Goal: Task Accomplishment & Management: Manage account settings

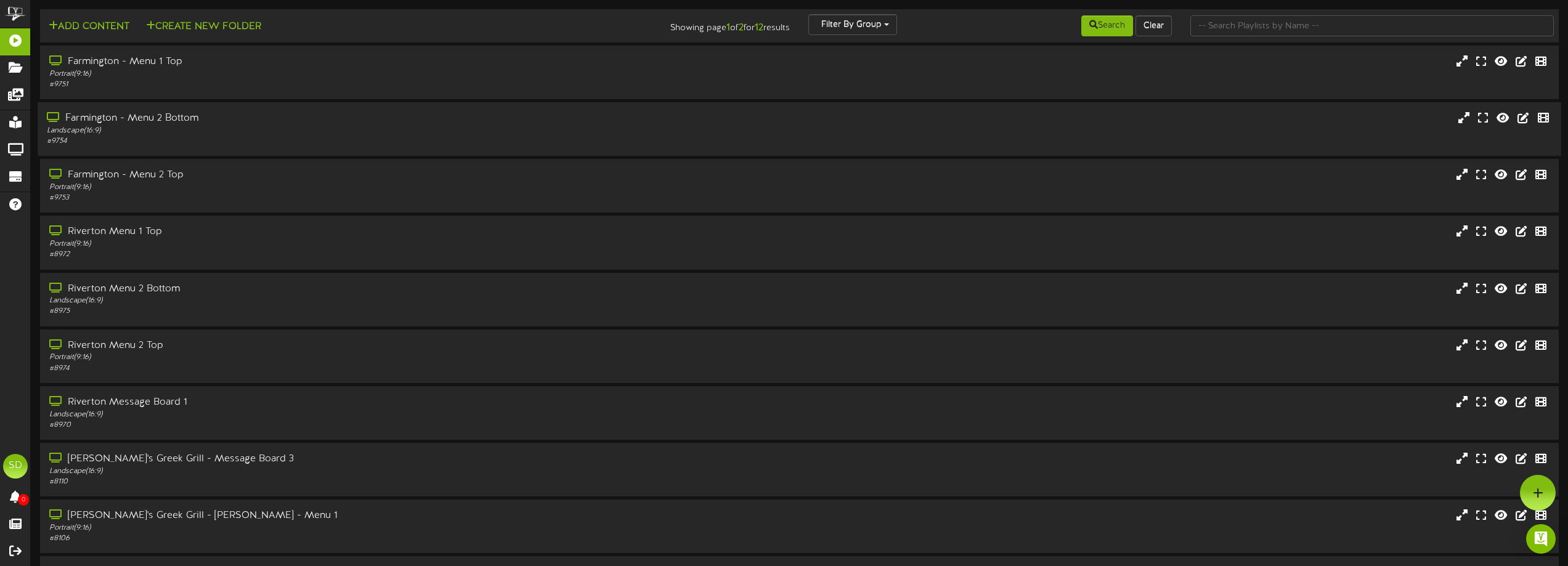
click at [396, 126] on div "Landscape ( 16:9 )" at bounding box center [355, 130] width 616 height 10
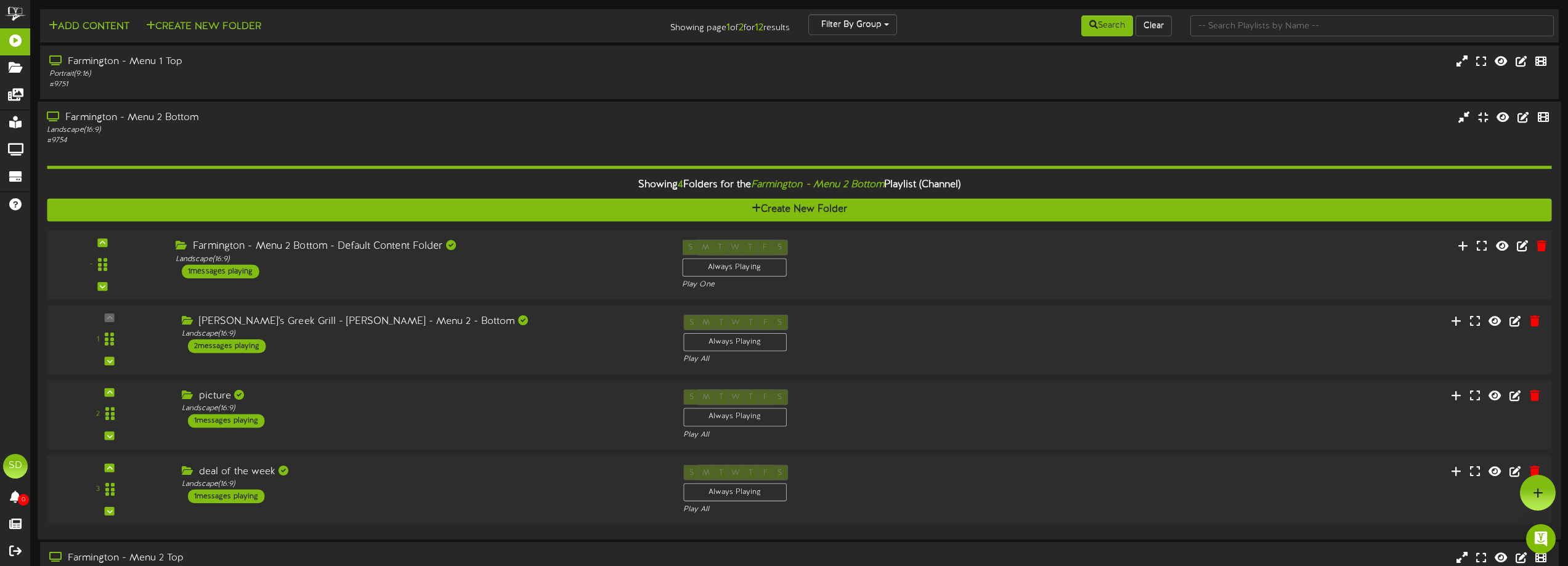
click at [484, 271] on div "Farmington - Menu 2 Bottom - Default Content Folder Landscape ( 16:9 ) 1 messag…" at bounding box center [419, 259] width 506 height 39
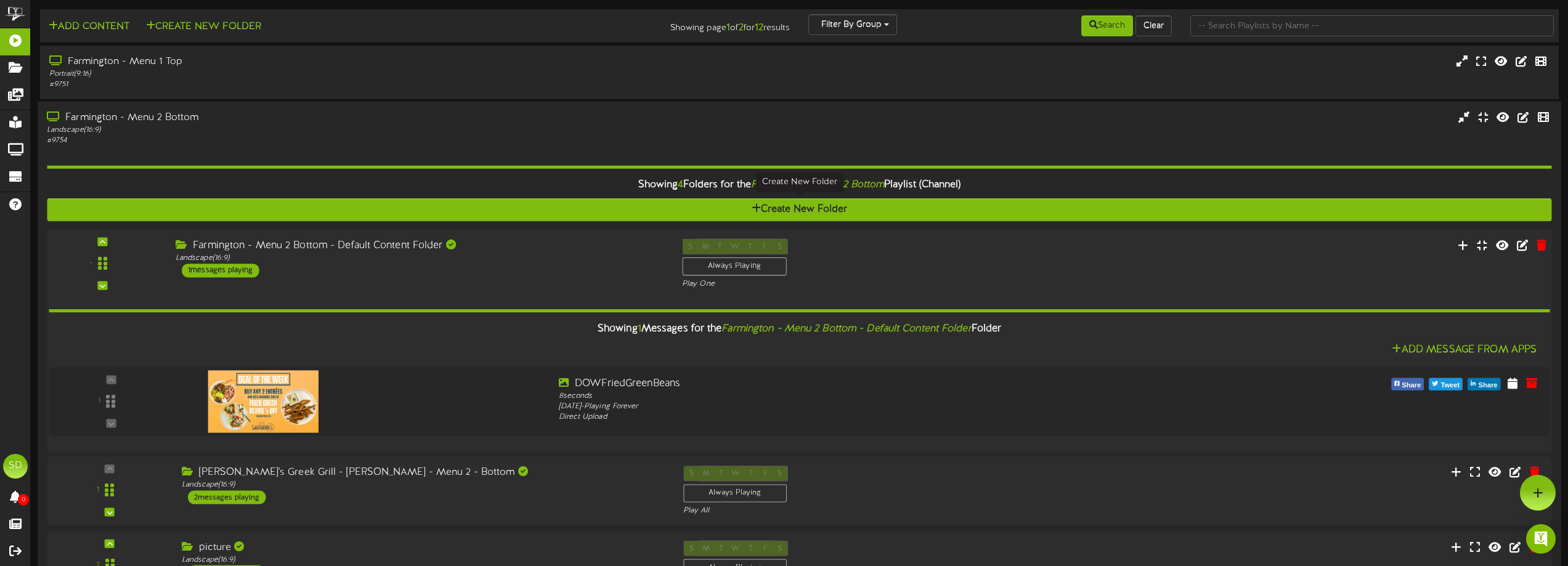
scroll to position [123, 0]
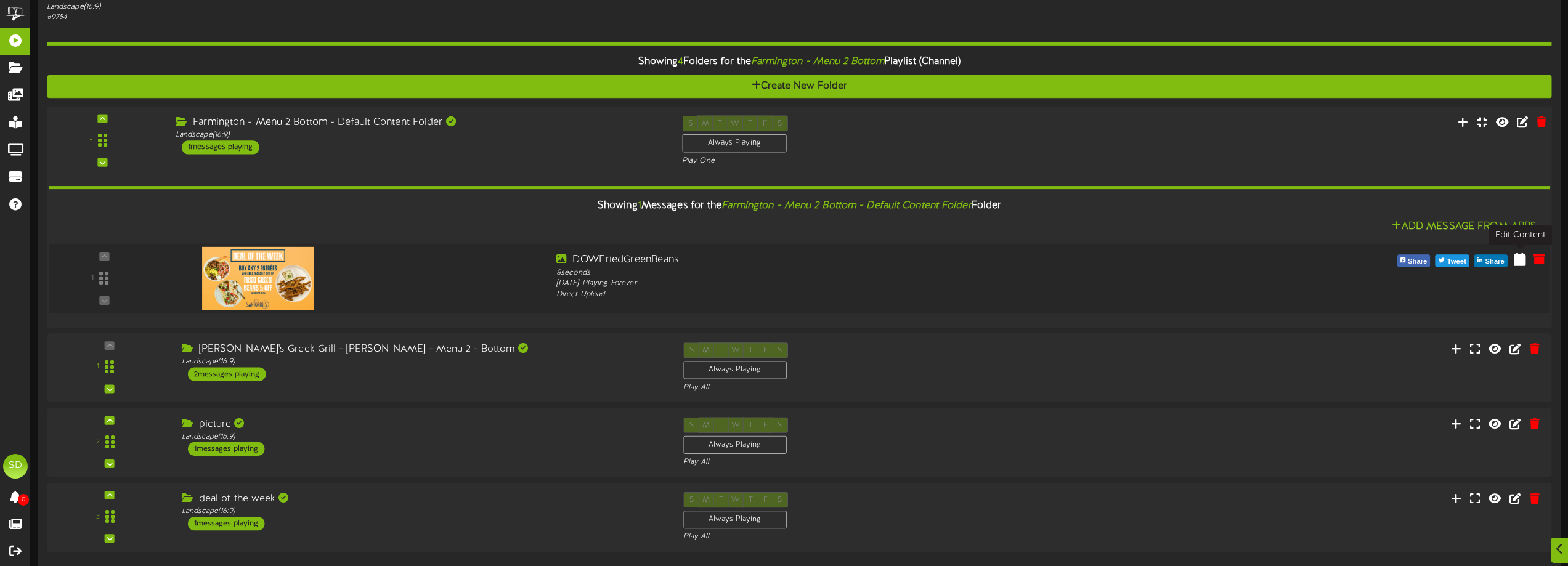
click at [1521, 261] on icon at bounding box center [1520, 259] width 12 height 14
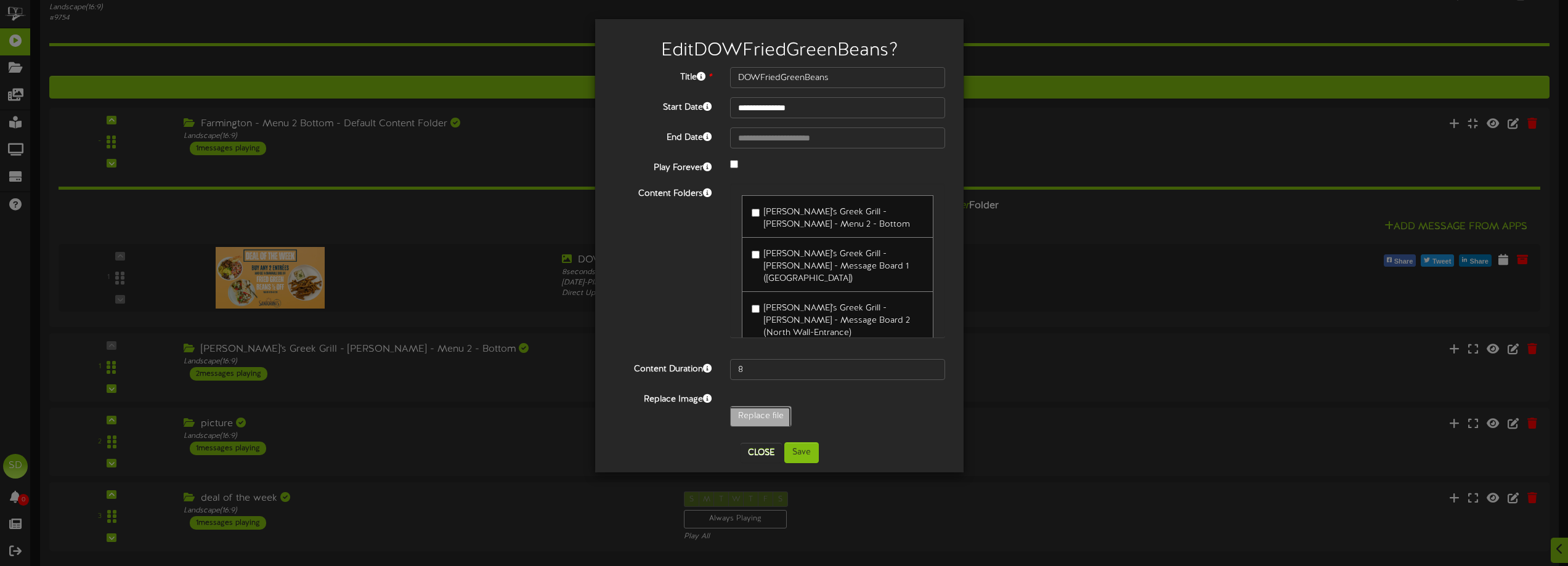
click at [745, 417] on input "Replace file" at bounding box center [120, 450] width 1341 height 88
type input "**********"
type input "DOWCrunchRolls"
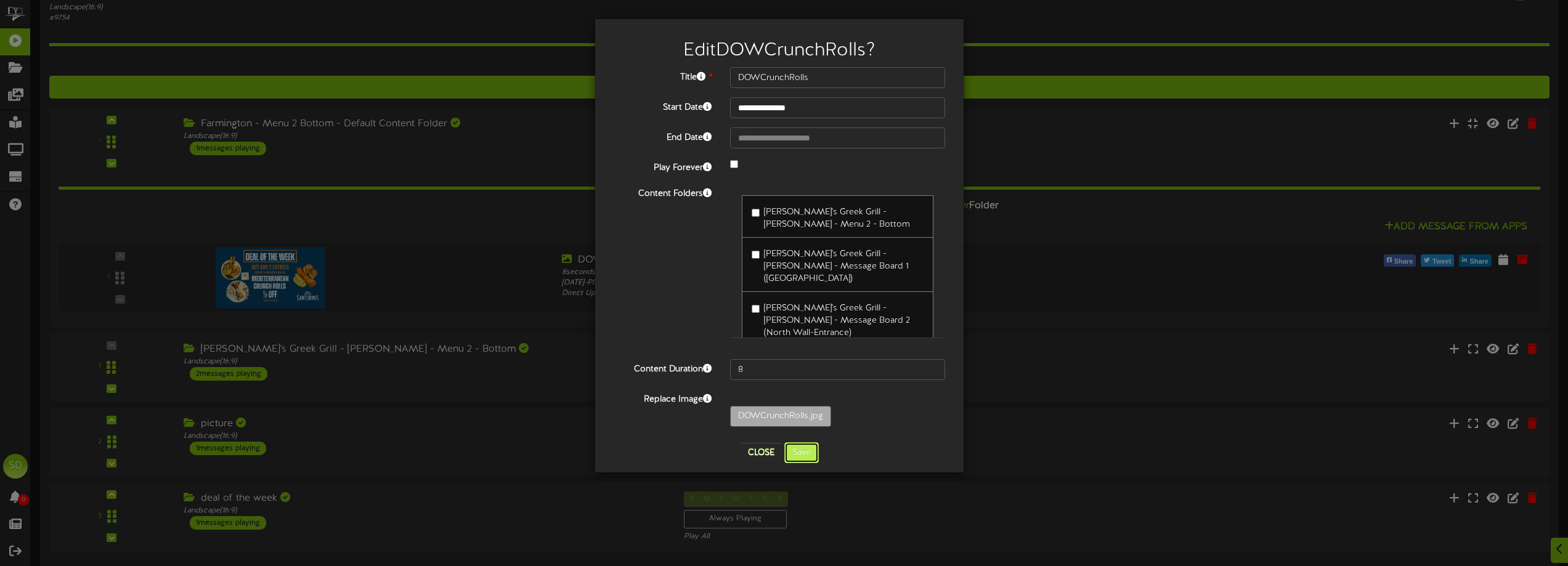
click at [793, 458] on button "Save" at bounding box center [801, 452] width 34 height 21
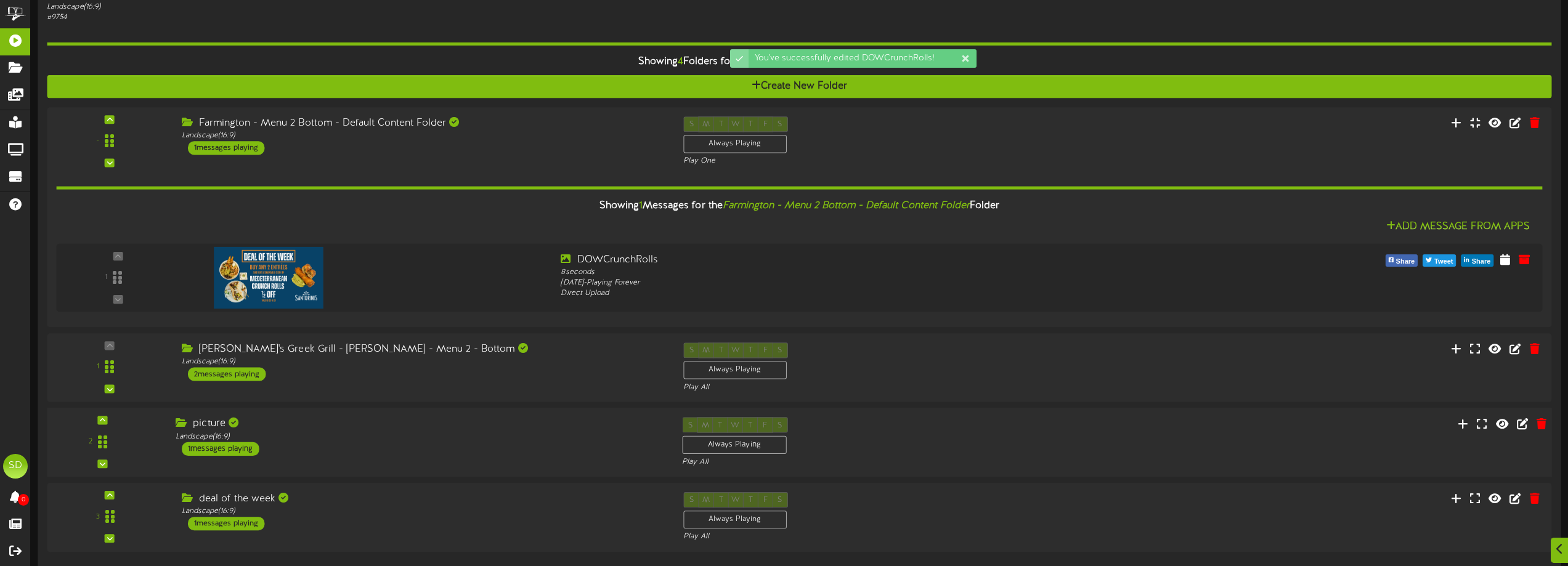
scroll to position [185, 0]
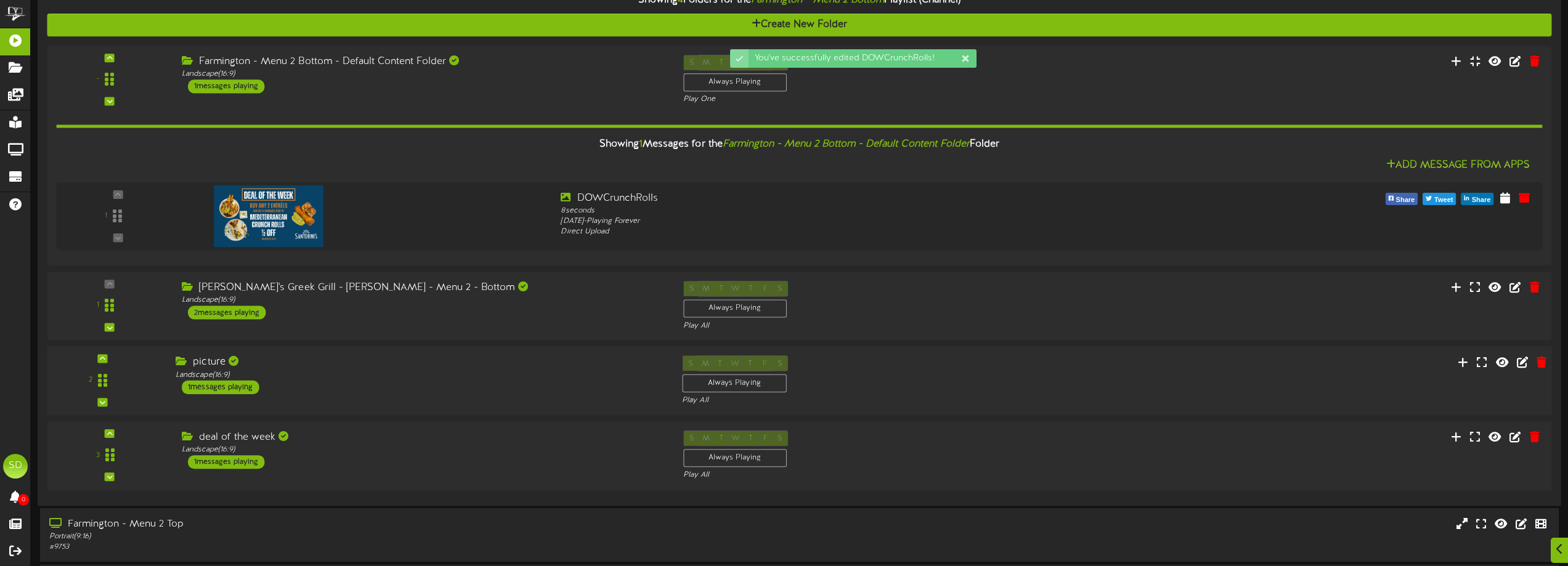
click at [490, 367] on div "picture" at bounding box center [419, 362] width 488 height 14
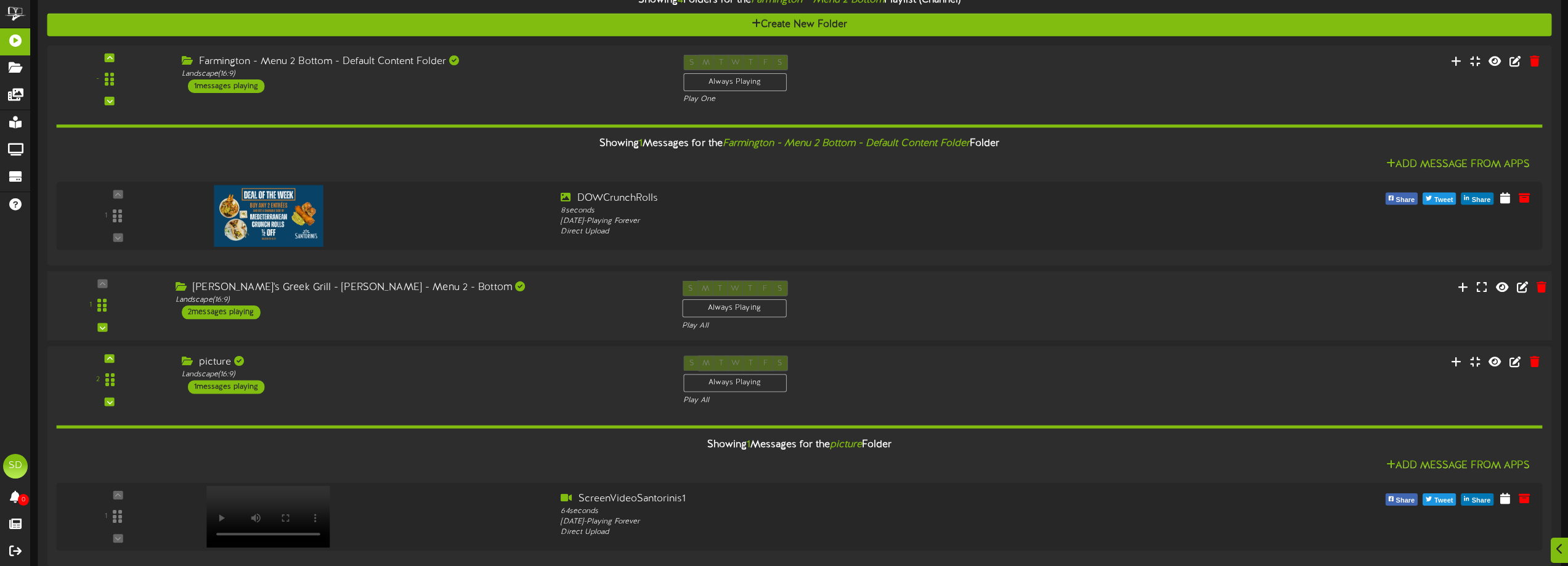
click at [497, 307] on div "[PERSON_NAME]'s Greek Grill - [PERSON_NAME] - Menu 2 - Bottom Landscape ( 16:9 …" at bounding box center [419, 299] width 506 height 39
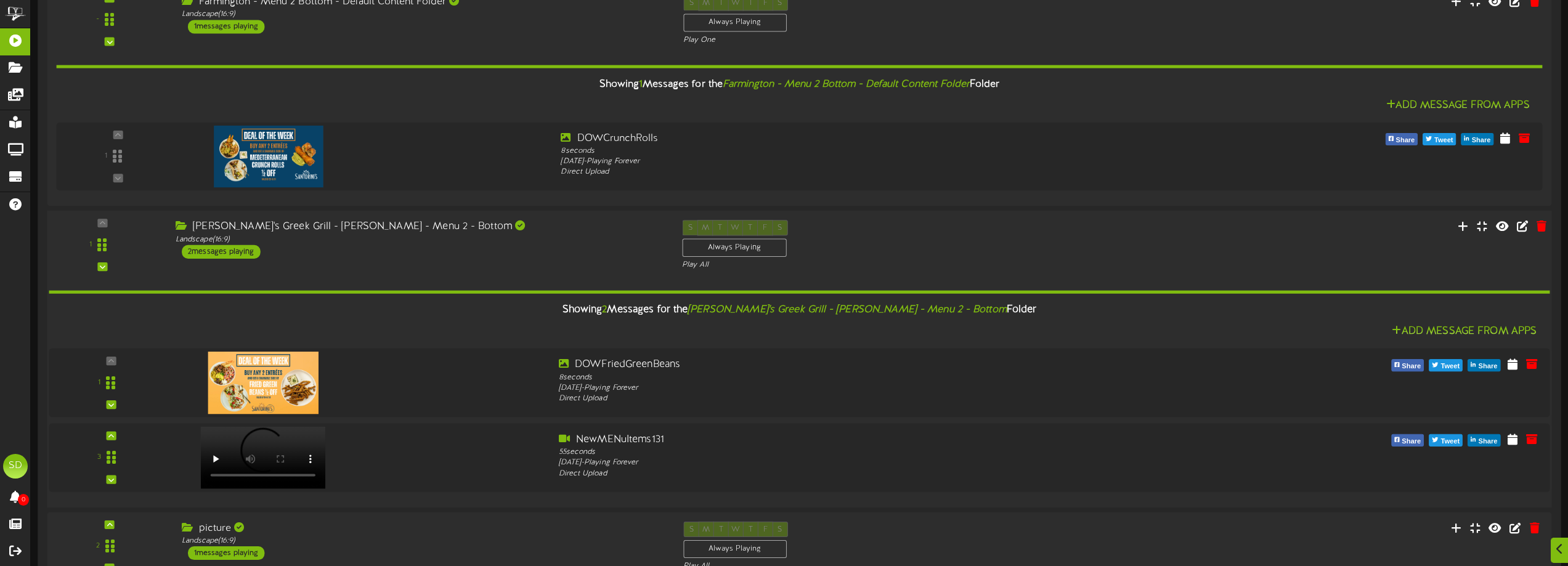
scroll to position [246, 0]
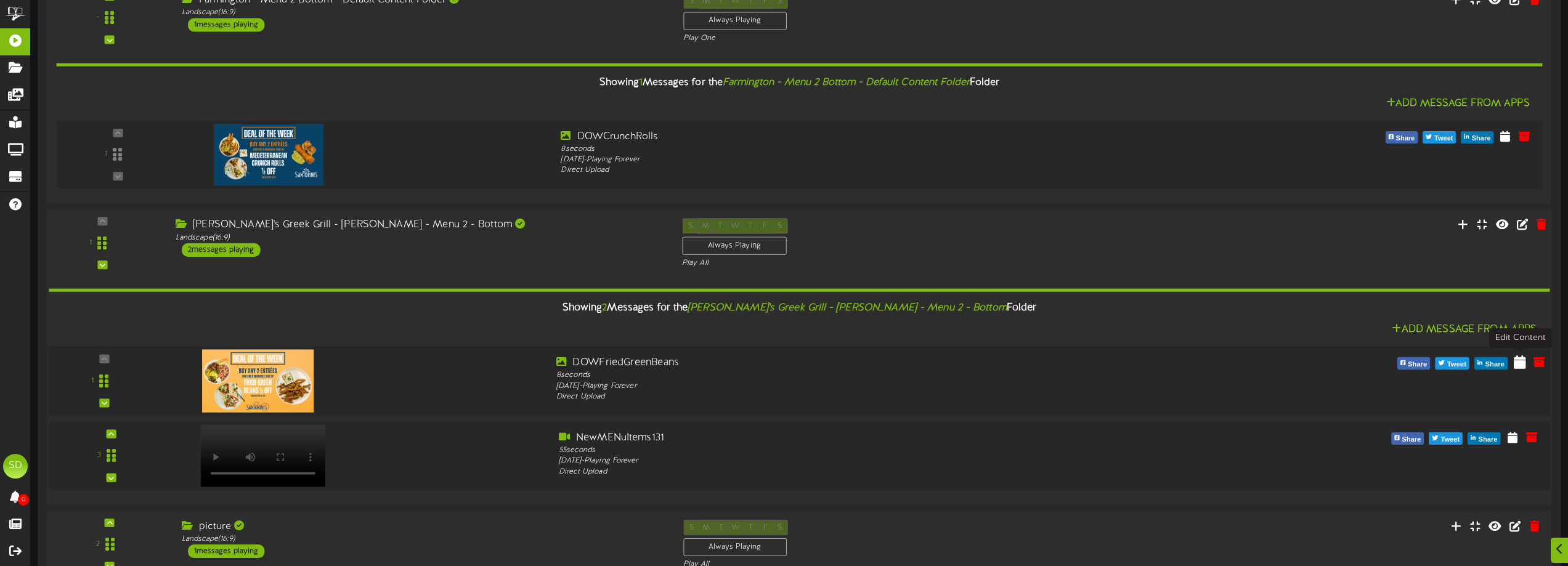
click at [1523, 358] on icon at bounding box center [1520, 361] width 12 height 14
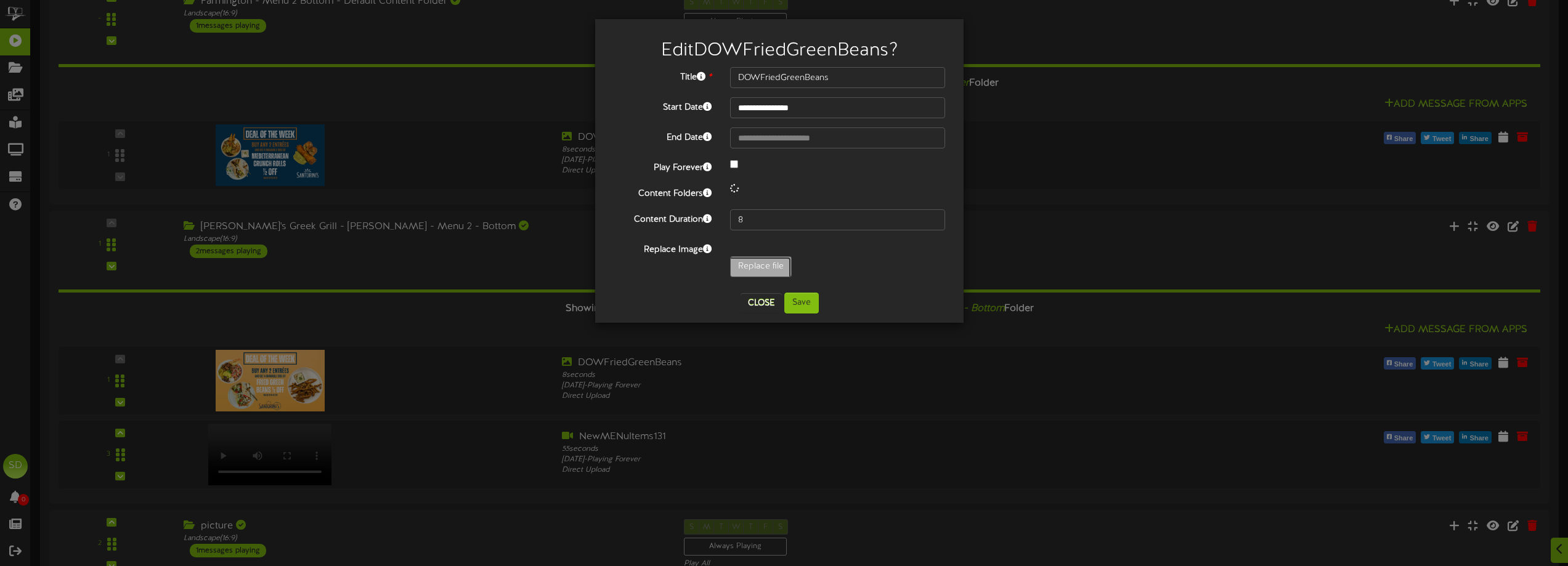
click at [758, 269] on input "Replace file" at bounding box center [120, 300] width 1341 height 88
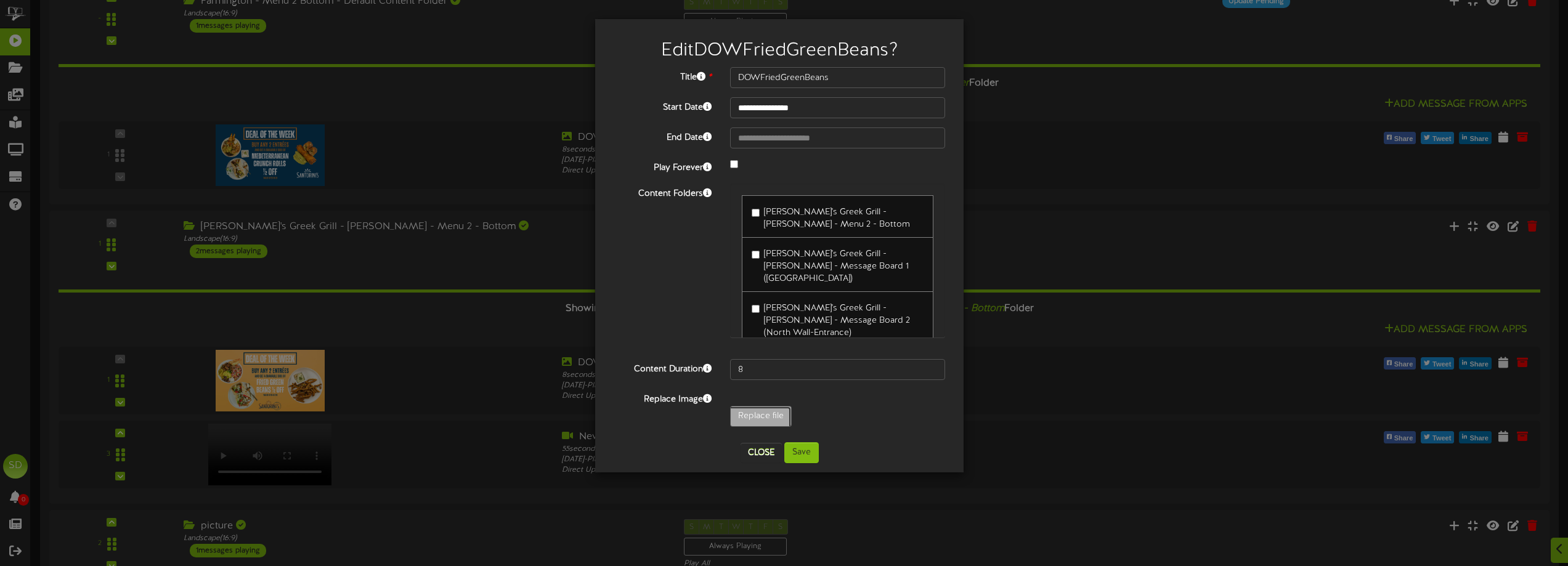
type input "**********"
type input "DOWCrunchRolls"
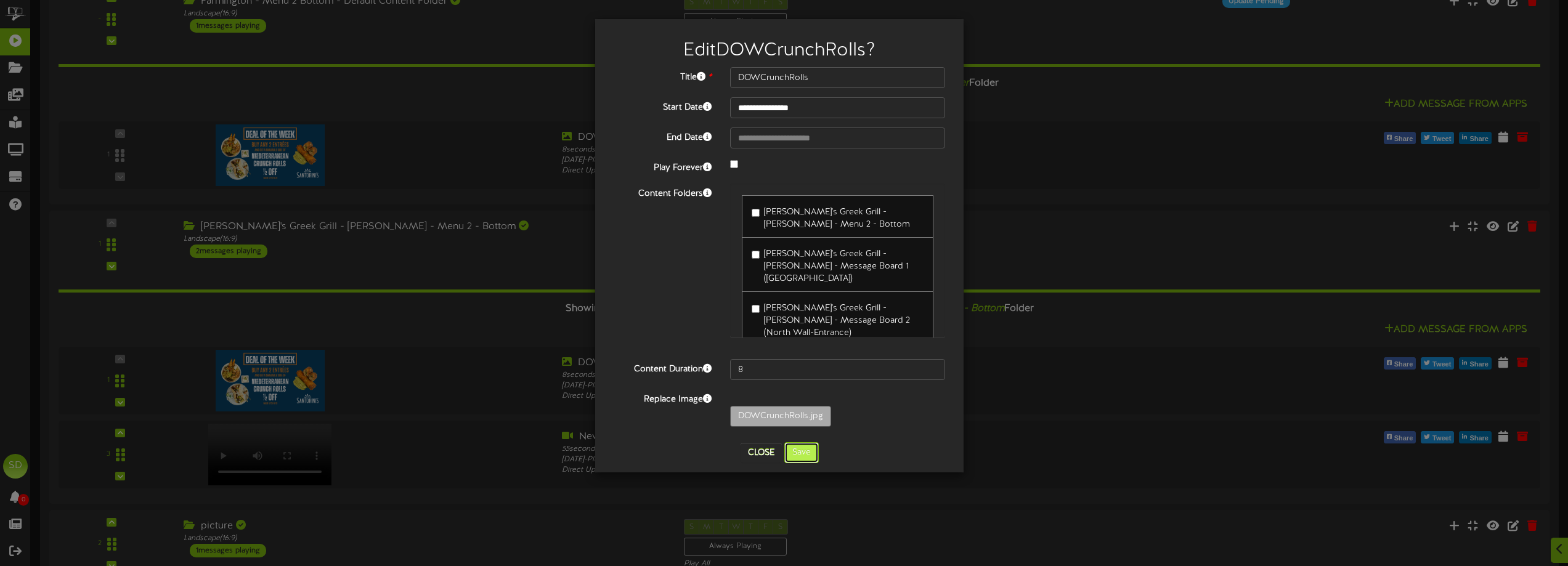
click at [808, 454] on button "Save" at bounding box center [801, 452] width 34 height 21
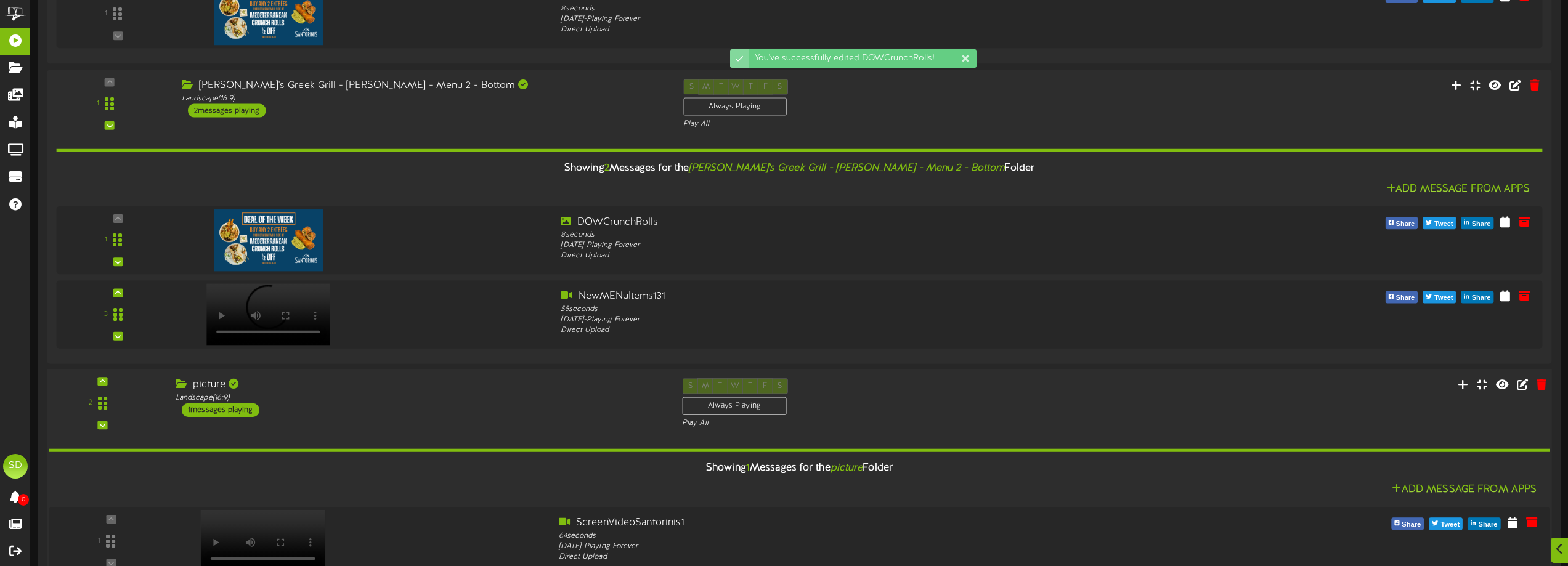
scroll to position [430, 0]
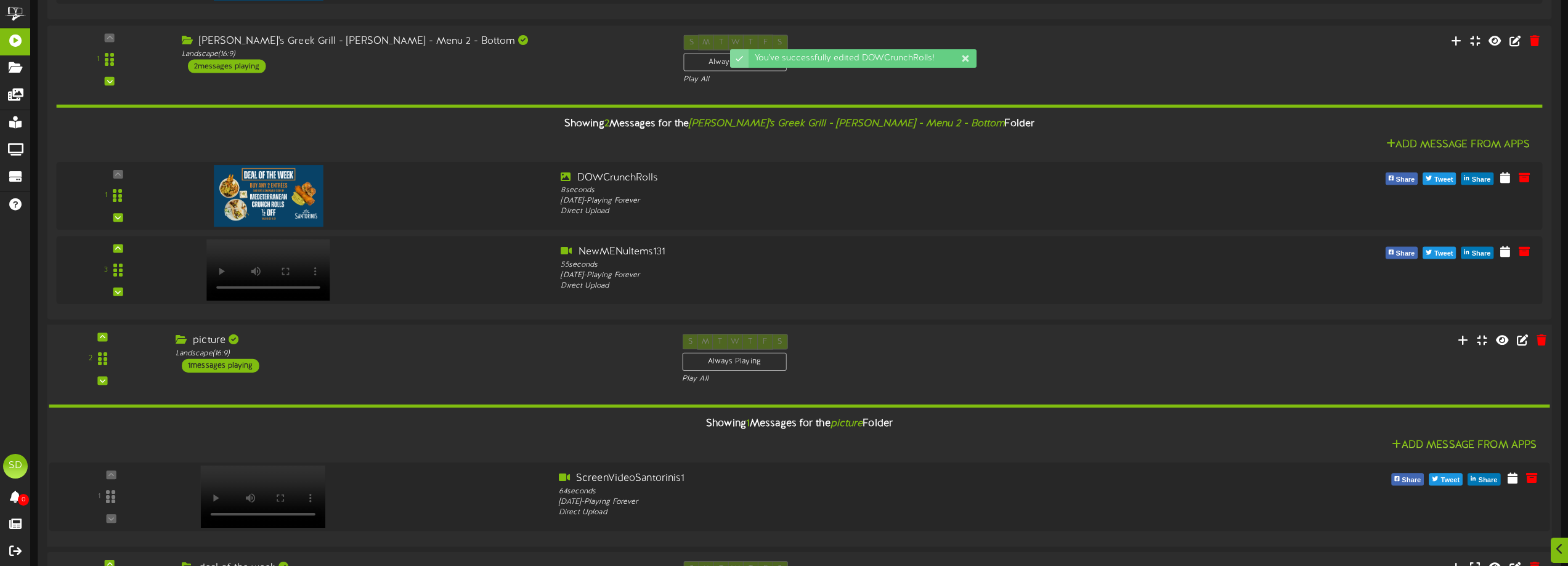
click at [419, 360] on div "picture Landscape ( 16:9 ) 1 messages playing" at bounding box center [419, 353] width 506 height 39
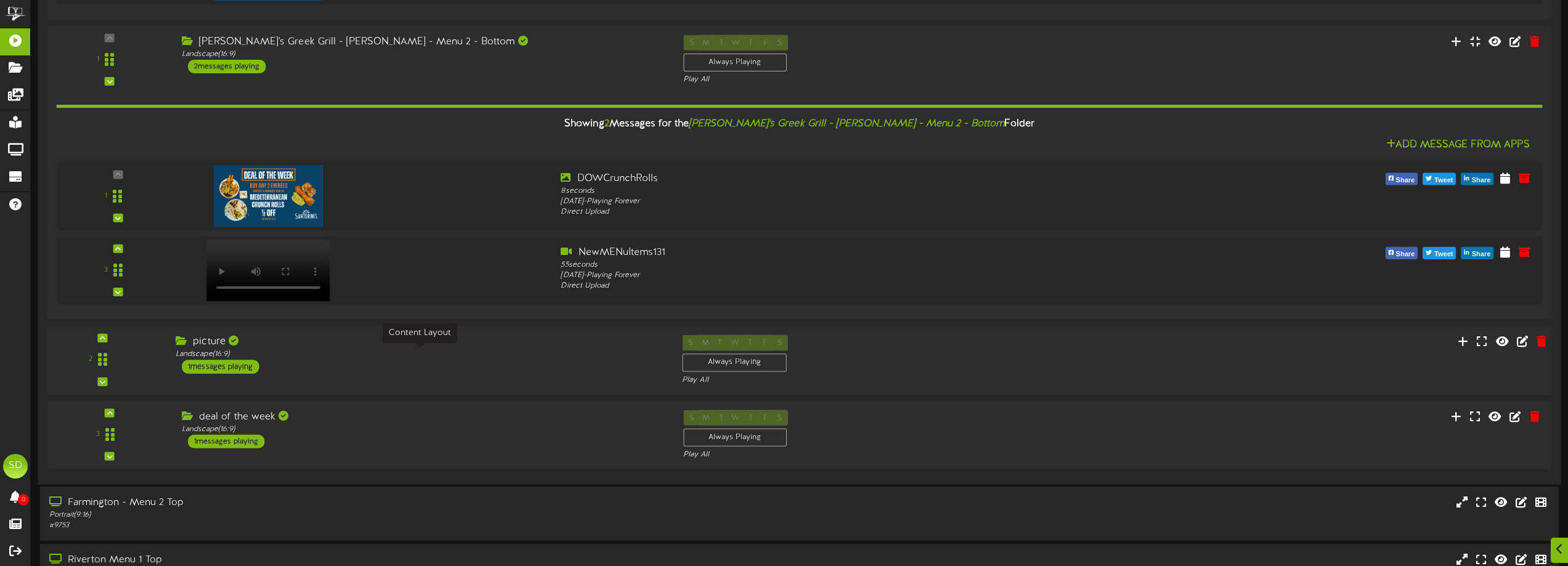
click at [431, 349] on div "Landscape ( 16:9 )" at bounding box center [419, 354] width 488 height 10
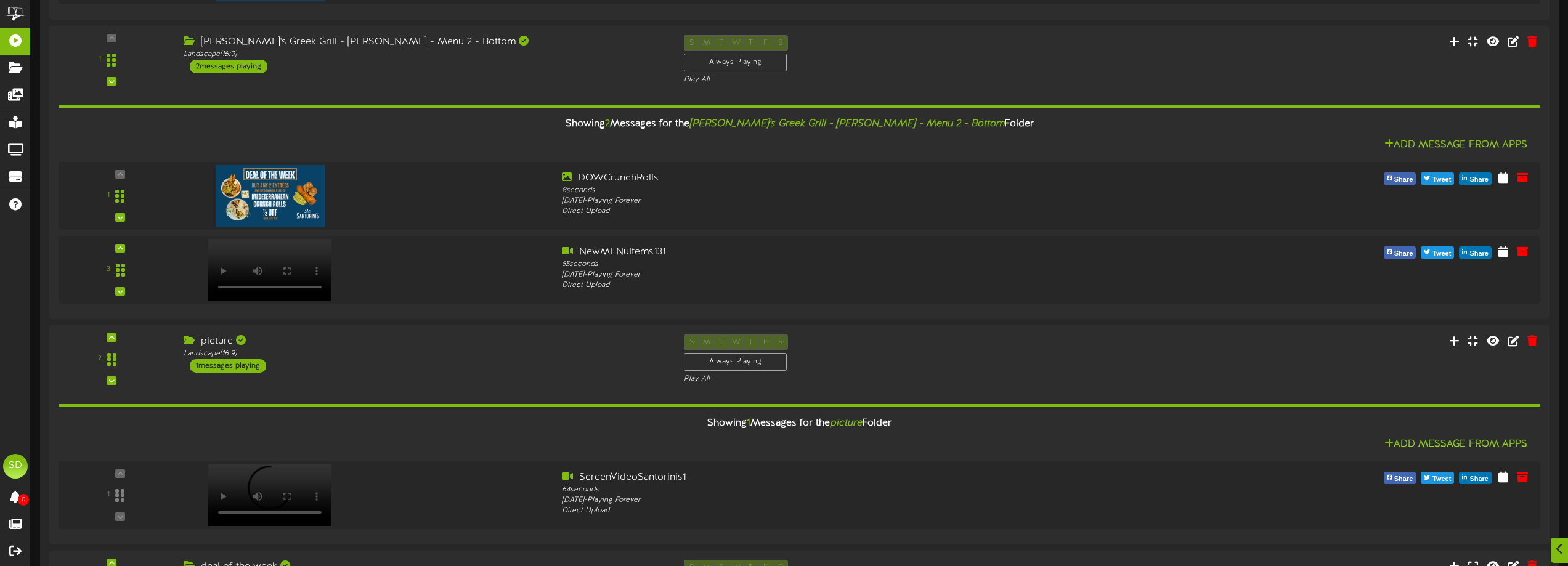
scroll to position [677, 0]
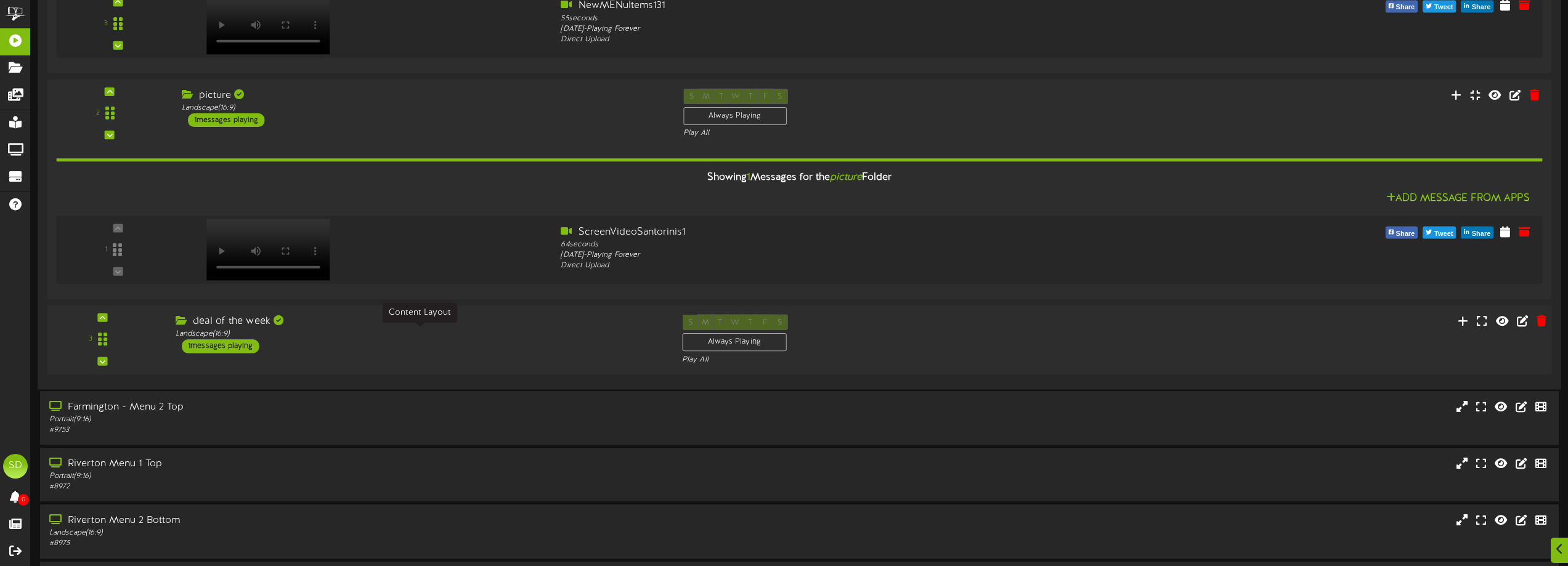
click at [401, 333] on div "Landscape ( 16:9 )" at bounding box center [419, 333] width 488 height 10
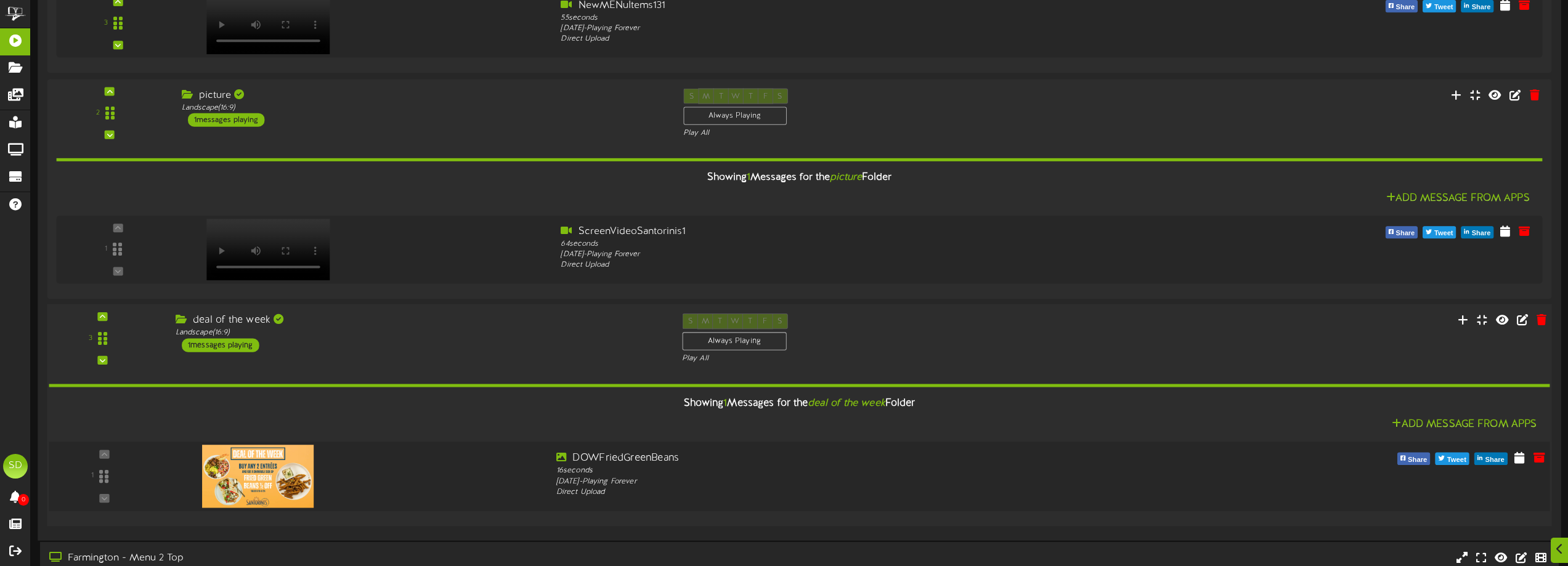
scroll to position [800, 0]
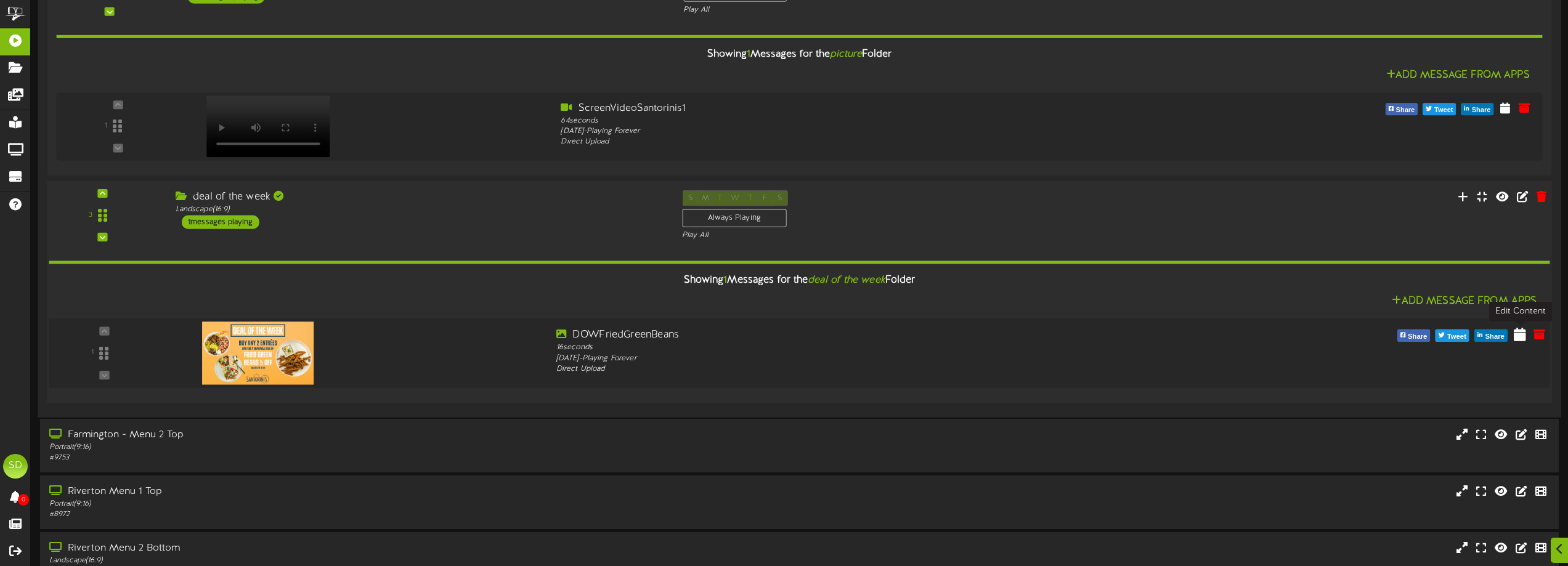
click at [1524, 337] on icon at bounding box center [1520, 333] width 12 height 14
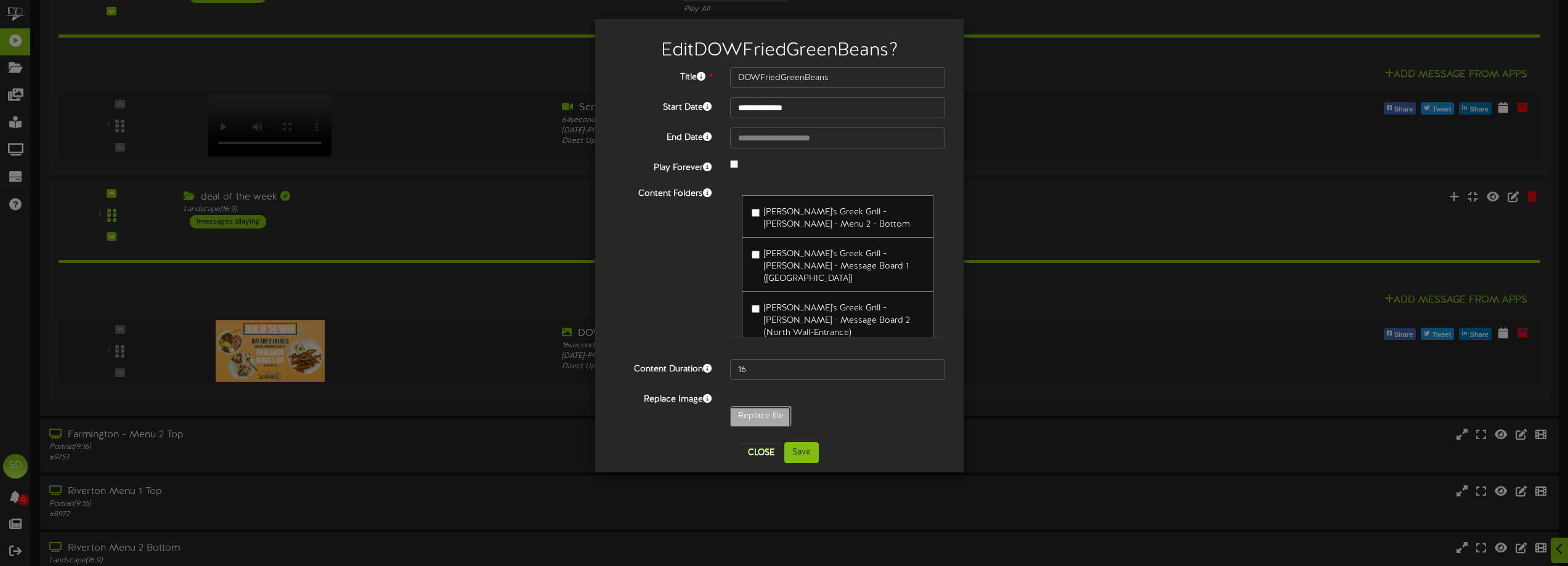
click at [753, 408] on input "Replace file" at bounding box center [120, 450] width 1341 height 88
type input "**********"
type input "DOWCrunchRolls"
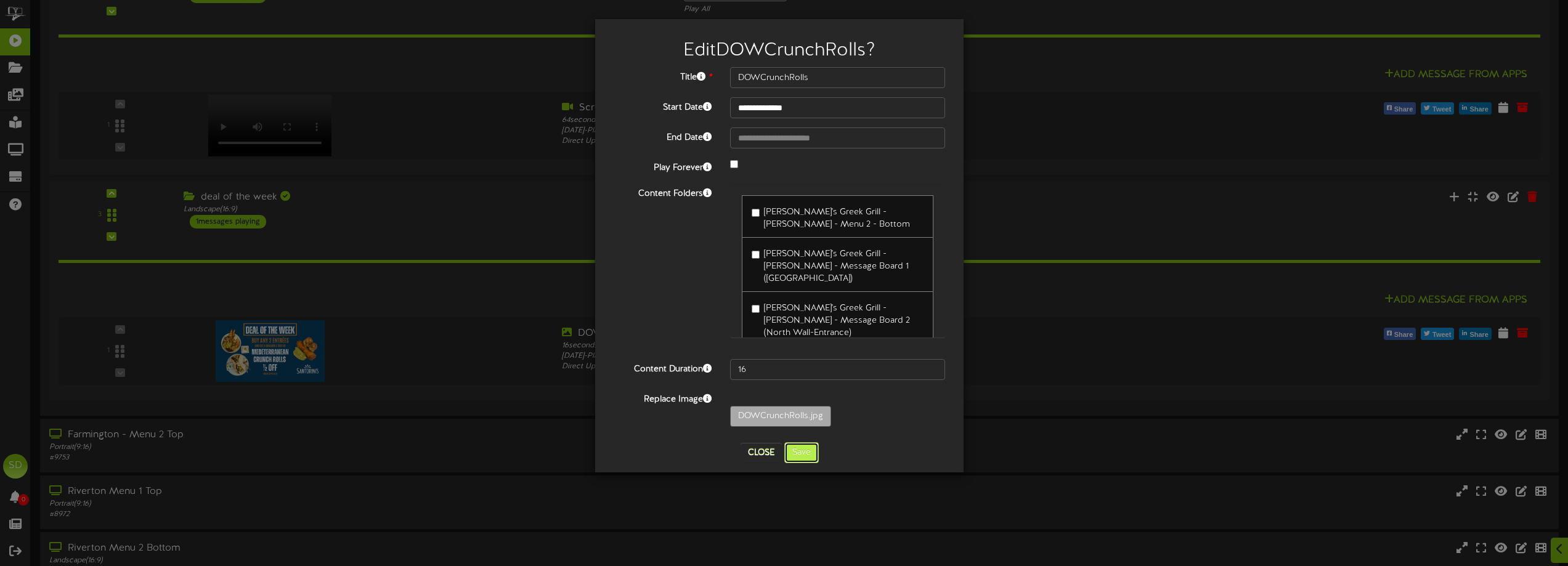
click at [787, 458] on button "Save" at bounding box center [801, 452] width 34 height 21
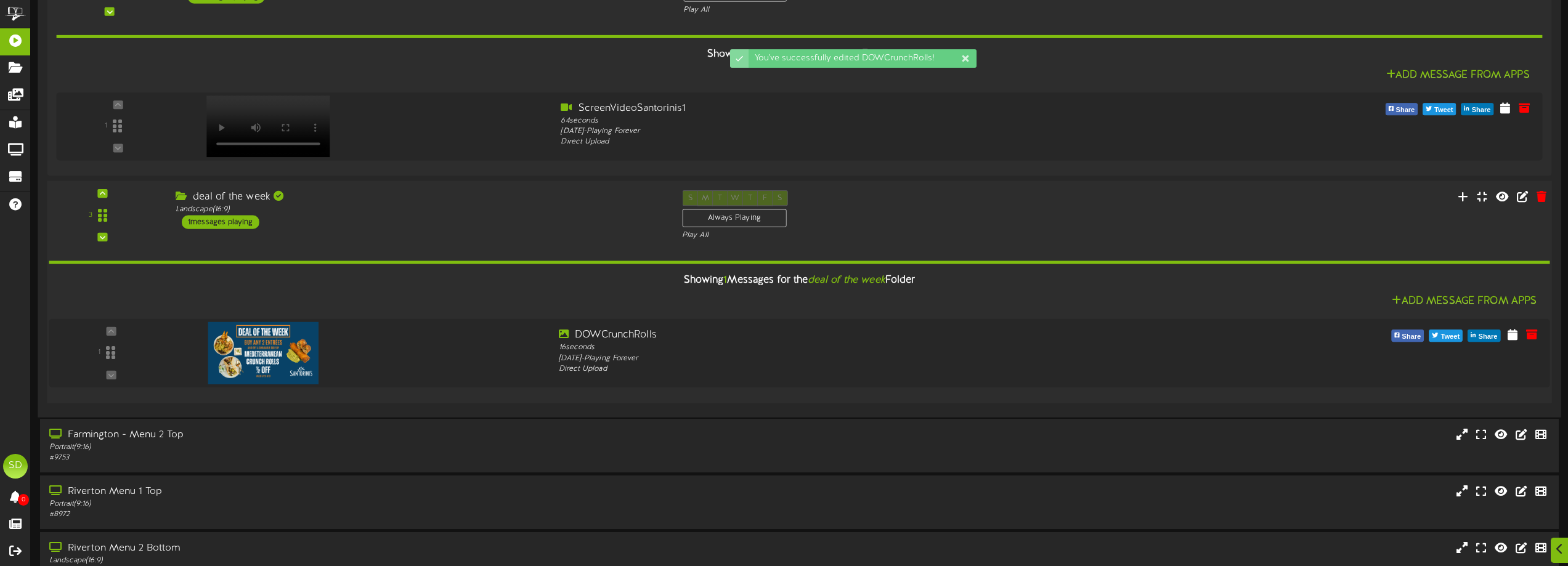
scroll to position [984, 0]
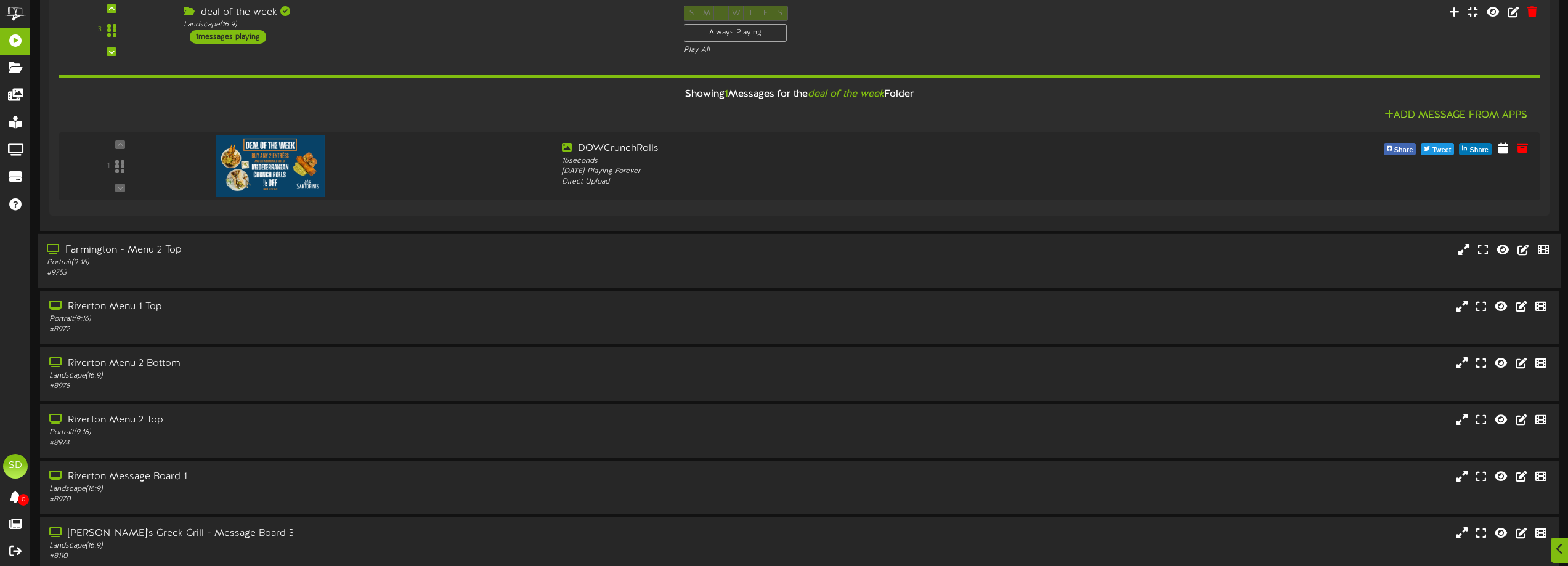
click at [364, 261] on div "Portrait ( 9:16 )" at bounding box center [355, 262] width 616 height 10
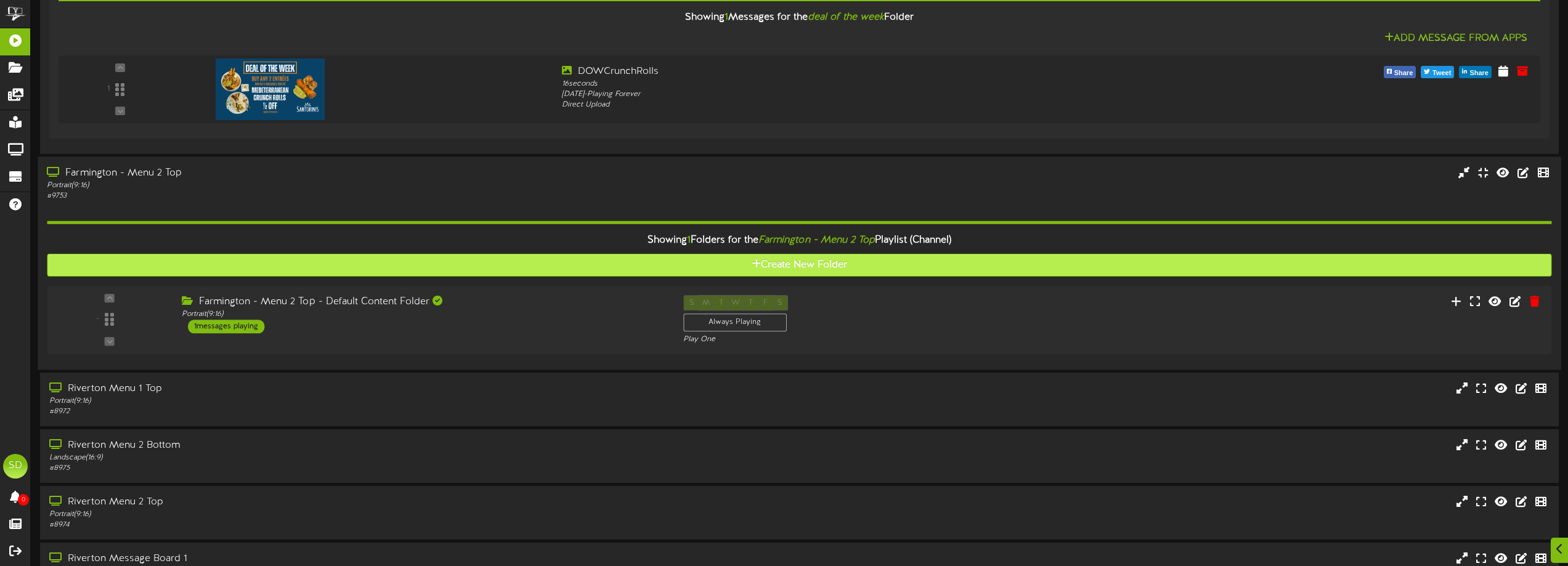
scroll to position [1108, 0]
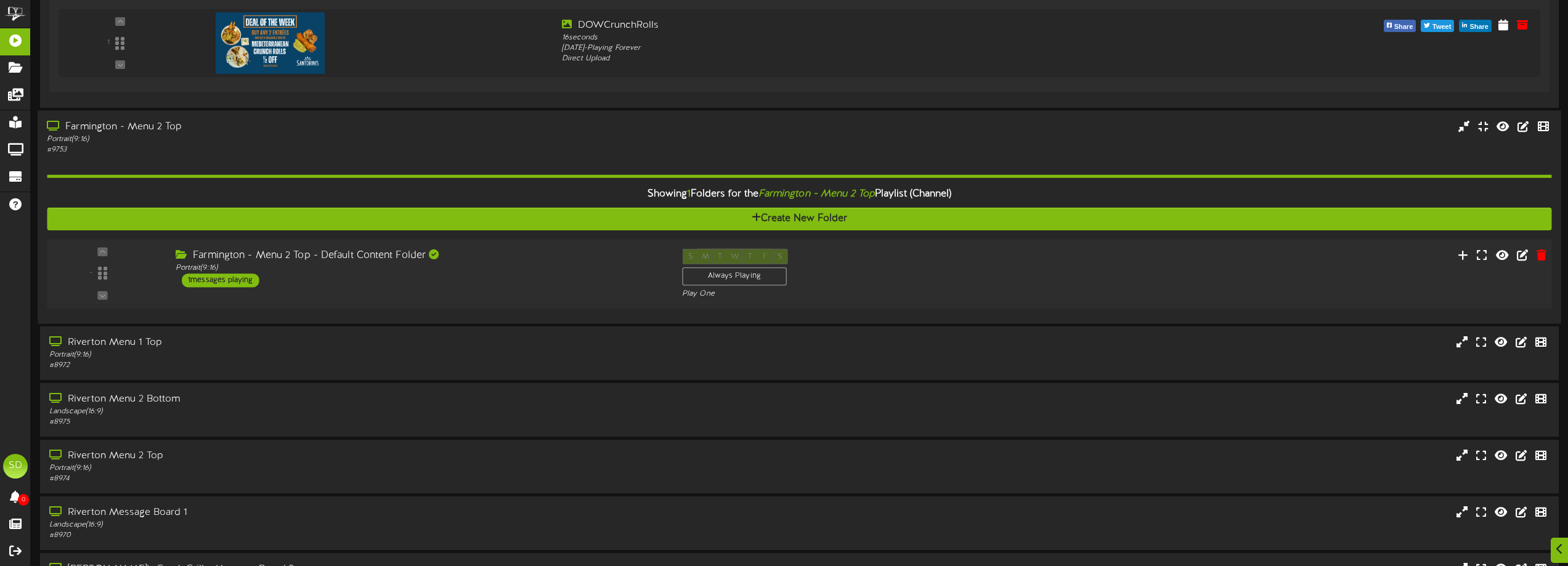
click at [374, 278] on div "Farmington - Menu 2 Top - Default Content Folder Portrait ( 9:16 ) 1 messages p…" at bounding box center [419, 268] width 506 height 39
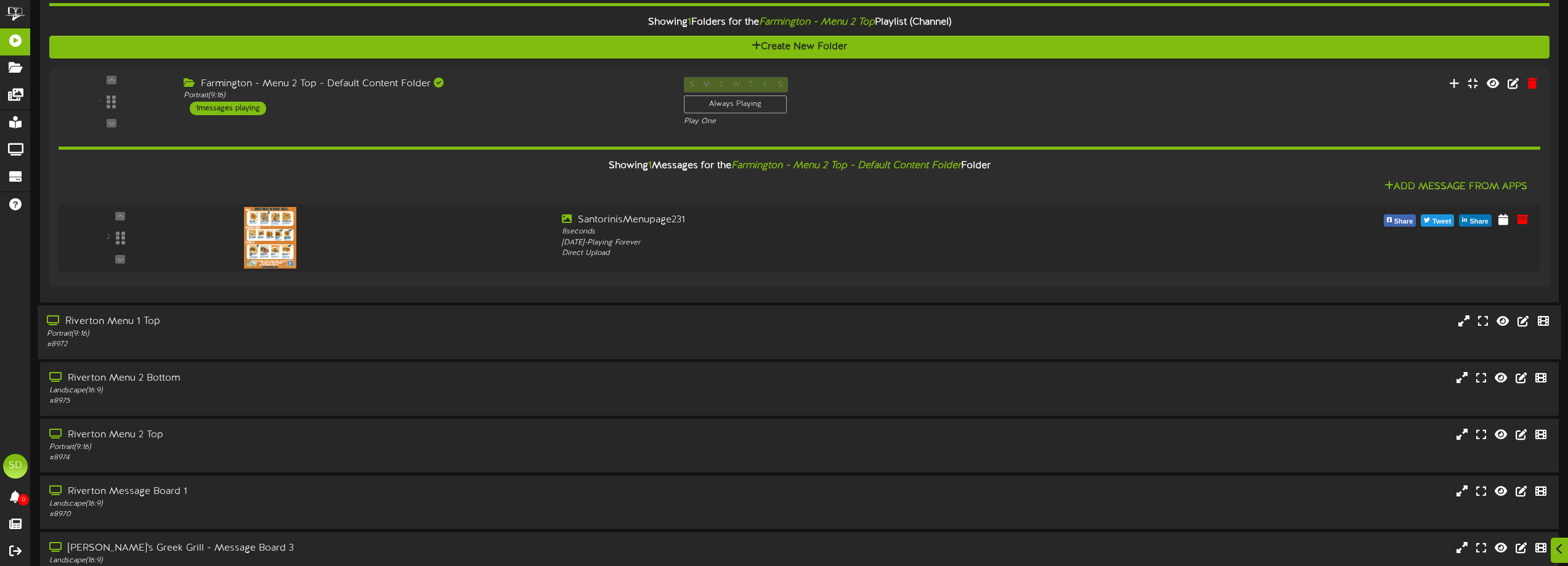
scroll to position [1293, 0]
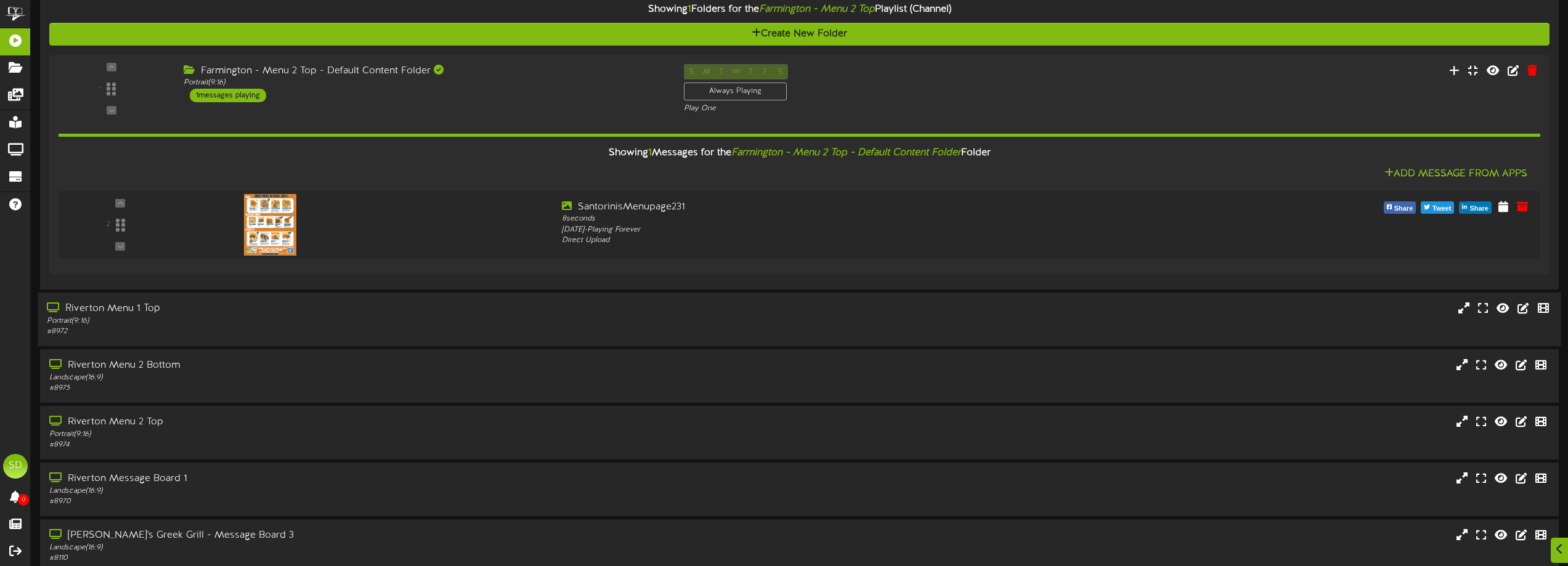
click at [406, 312] on div "Riverton Menu 1 Top" at bounding box center [355, 308] width 616 height 14
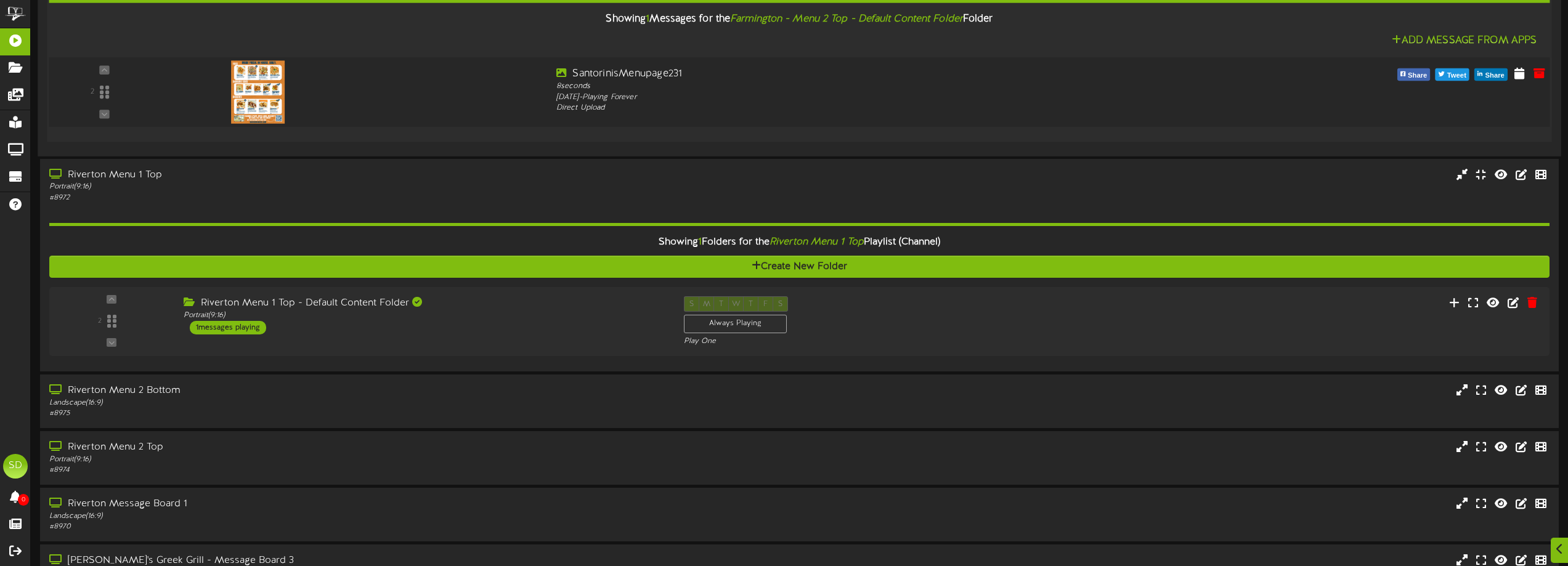
scroll to position [1477, 0]
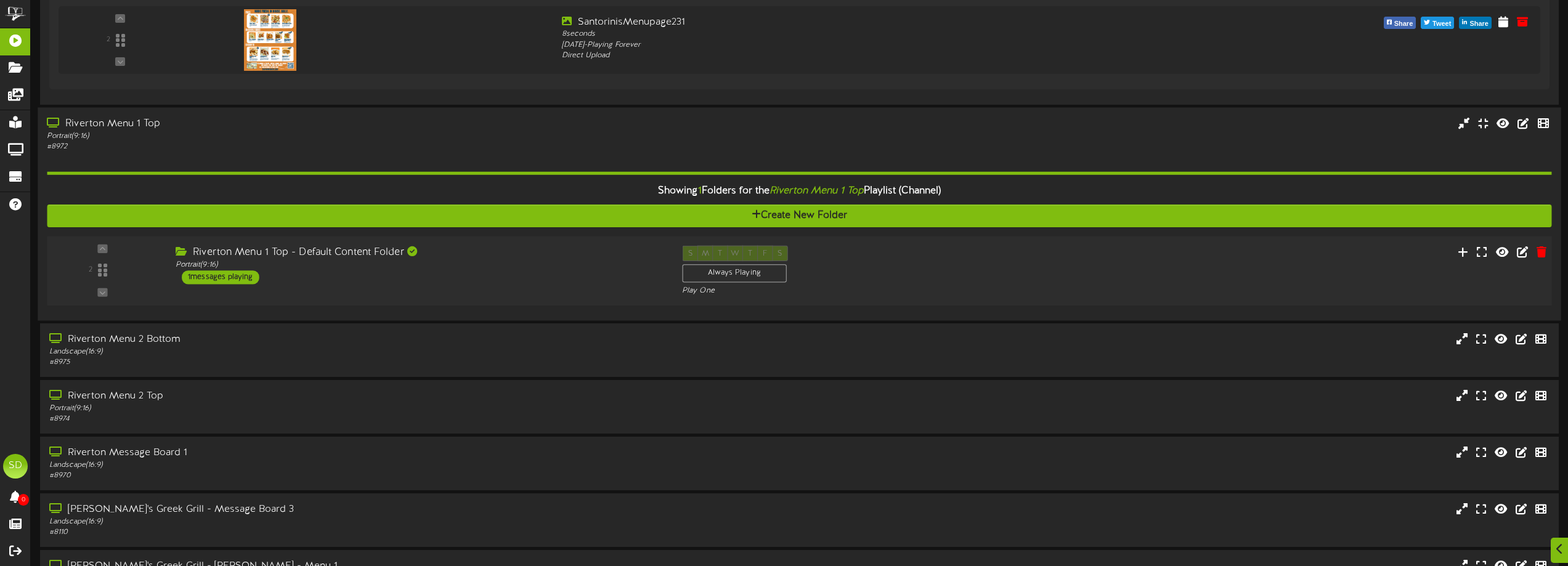
click at [468, 273] on div "Riverton Menu 1 Top - Default Content Folder Portrait ( 9:16 ) 1 messages playi…" at bounding box center [419, 264] width 506 height 39
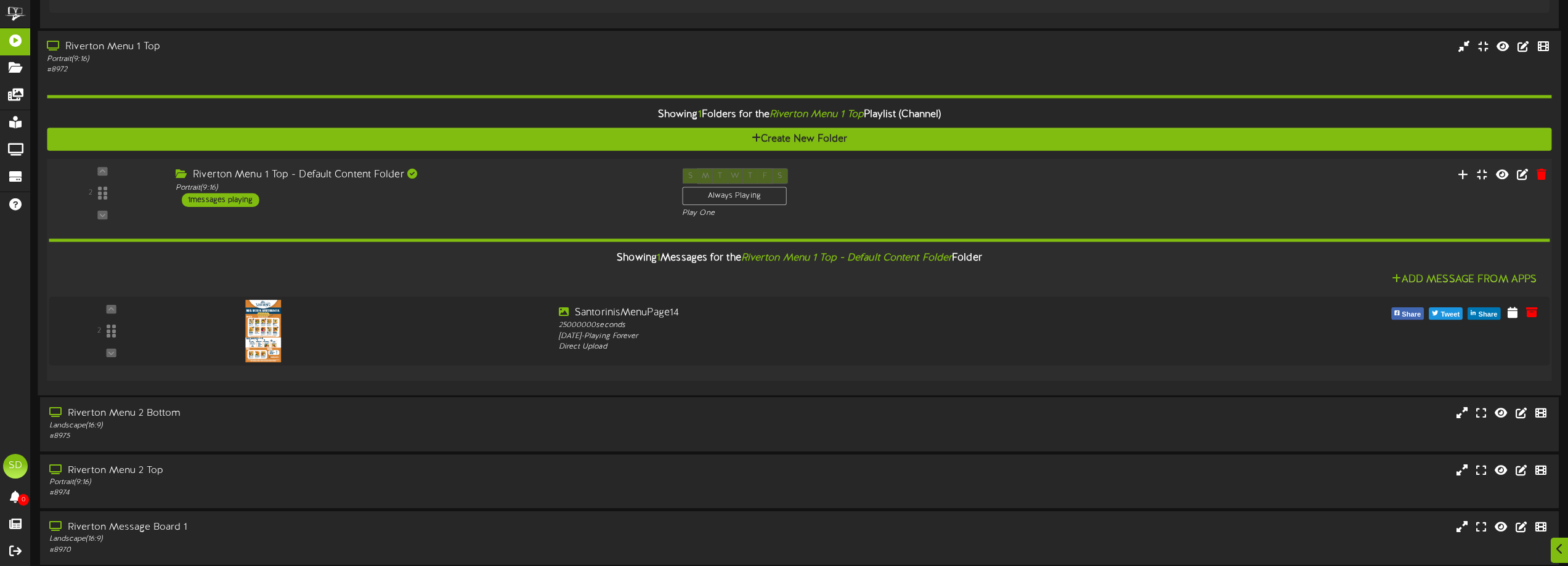
scroll to position [1600, 0]
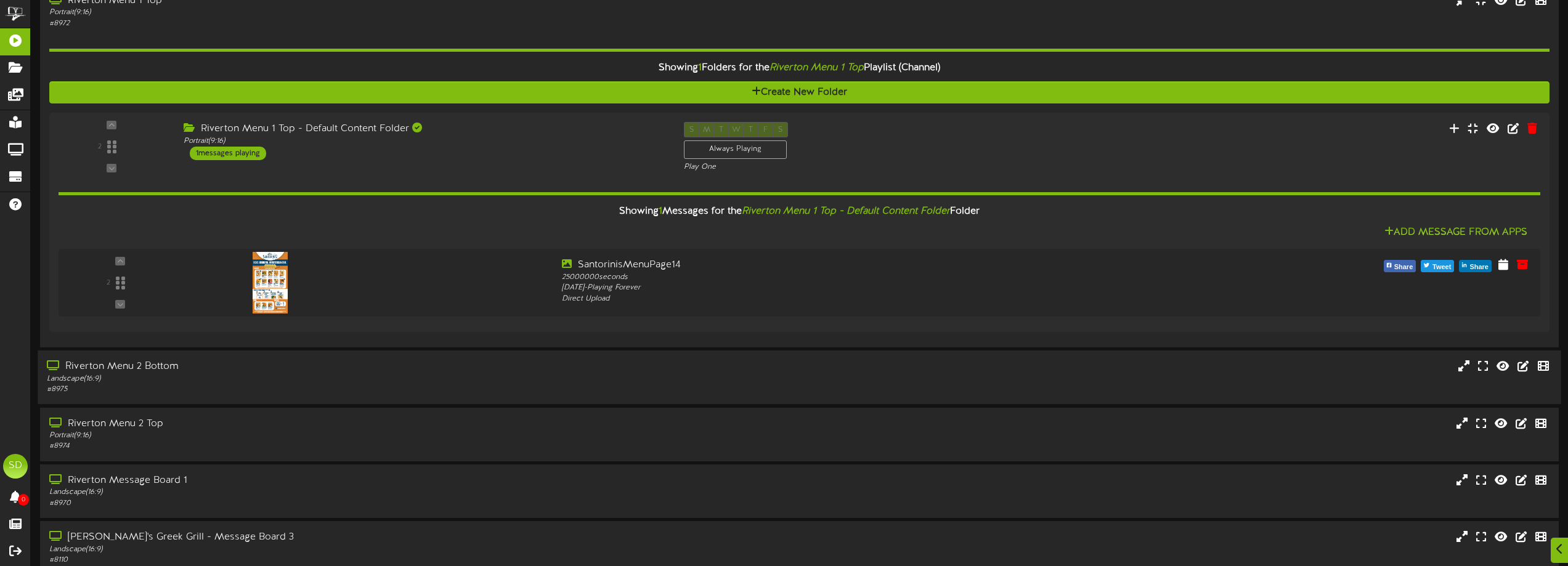
click at [479, 376] on div "Landscape ( 16:9 )" at bounding box center [355, 379] width 616 height 10
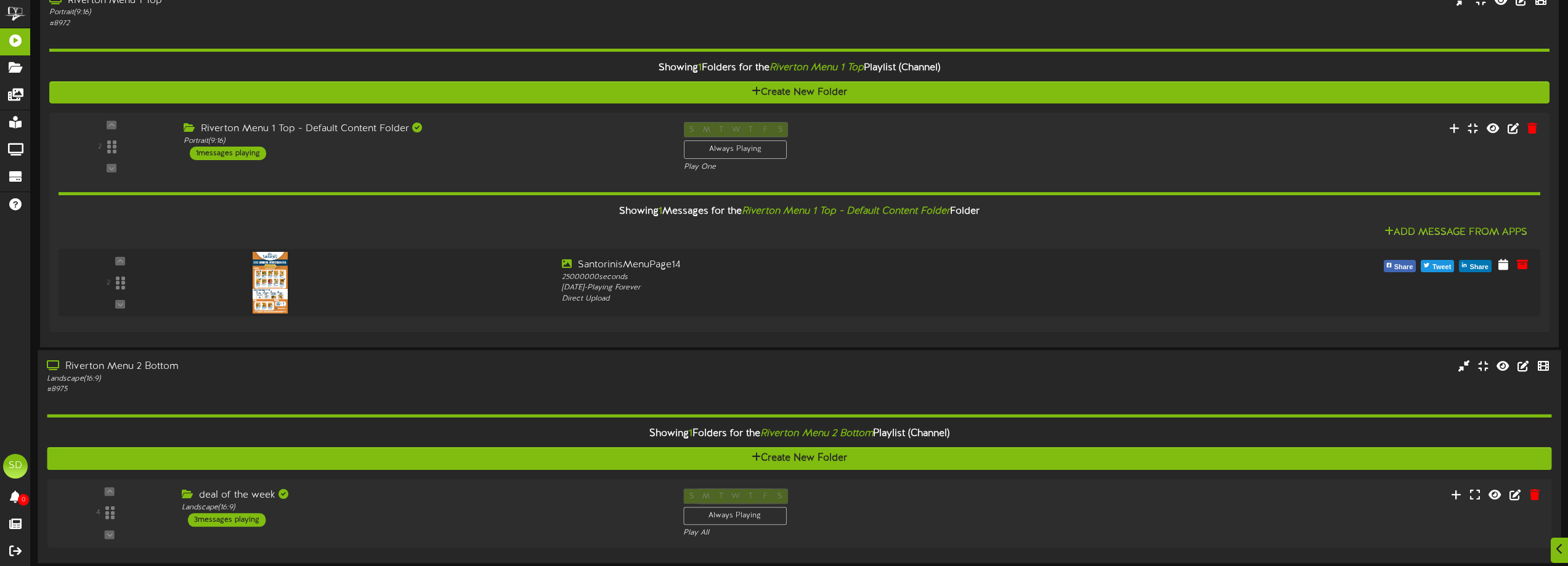
scroll to position [1785, 0]
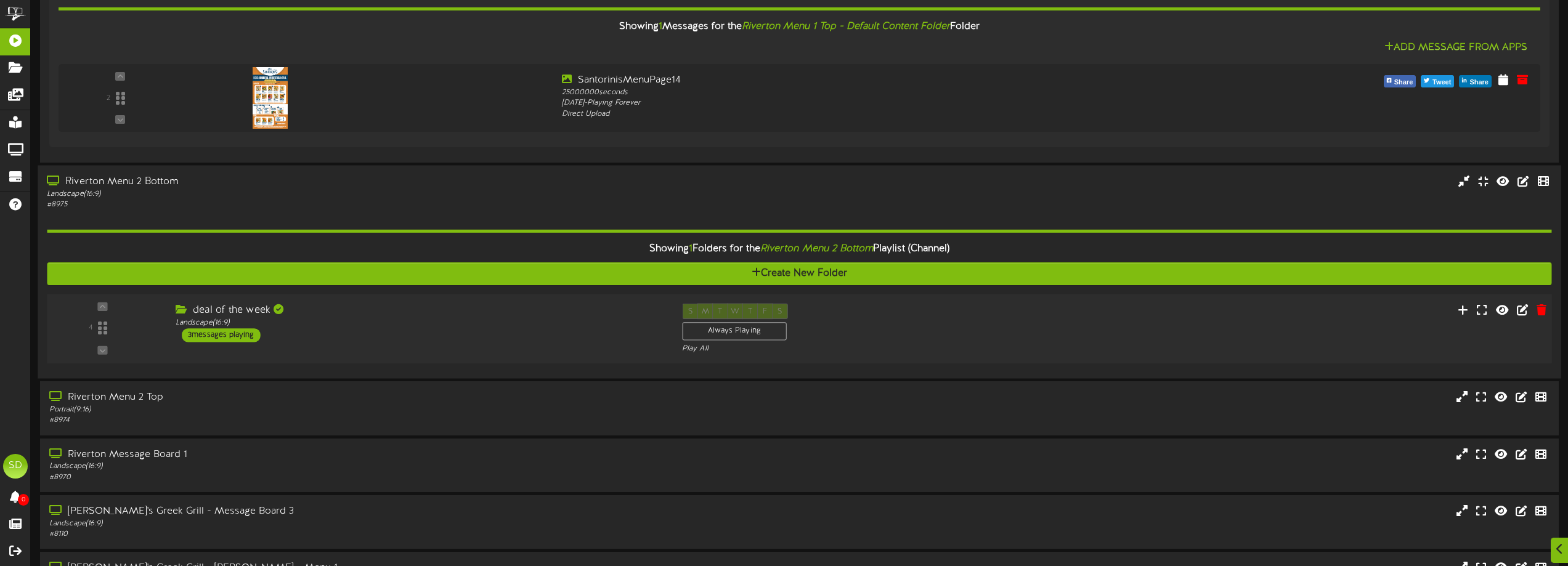
click at [543, 333] on div "deal of the week Landscape ( 16:9 ) 3 messages playing" at bounding box center [419, 323] width 506 height 39
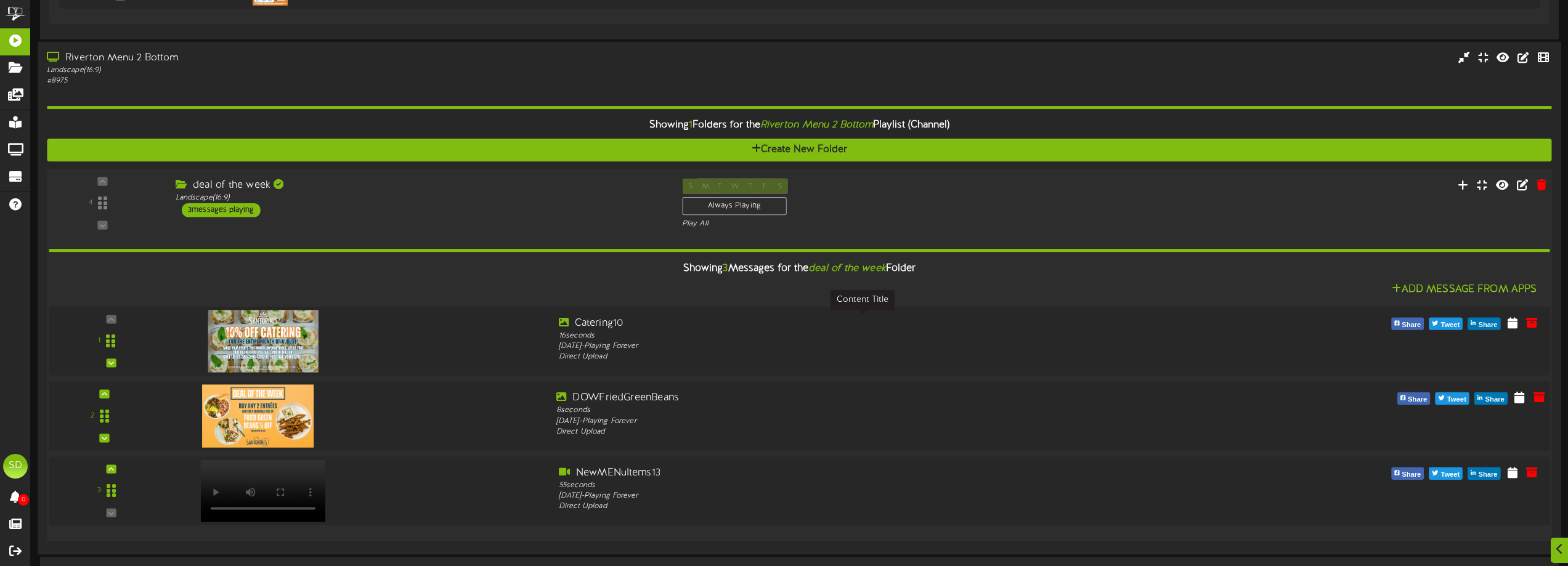
scroll to position [1969, 0]
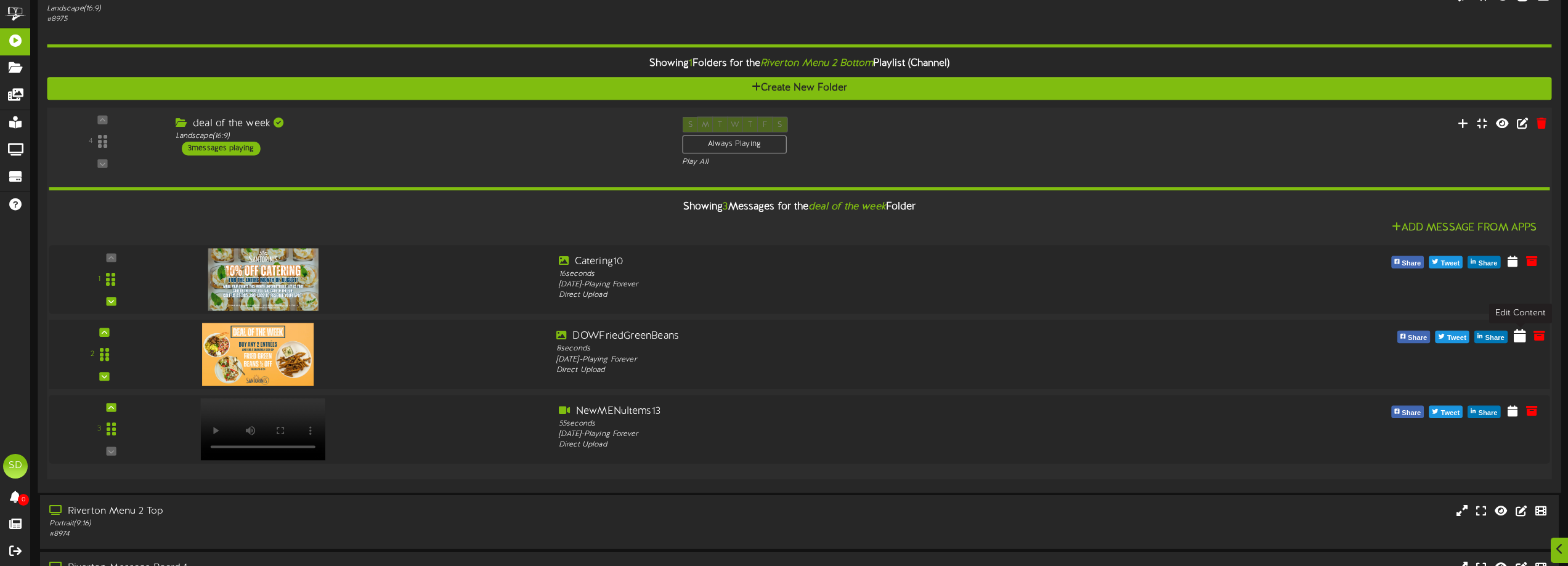
click at [1518, 342] on icon at bounding box center [1520, 334] width 12 height 14
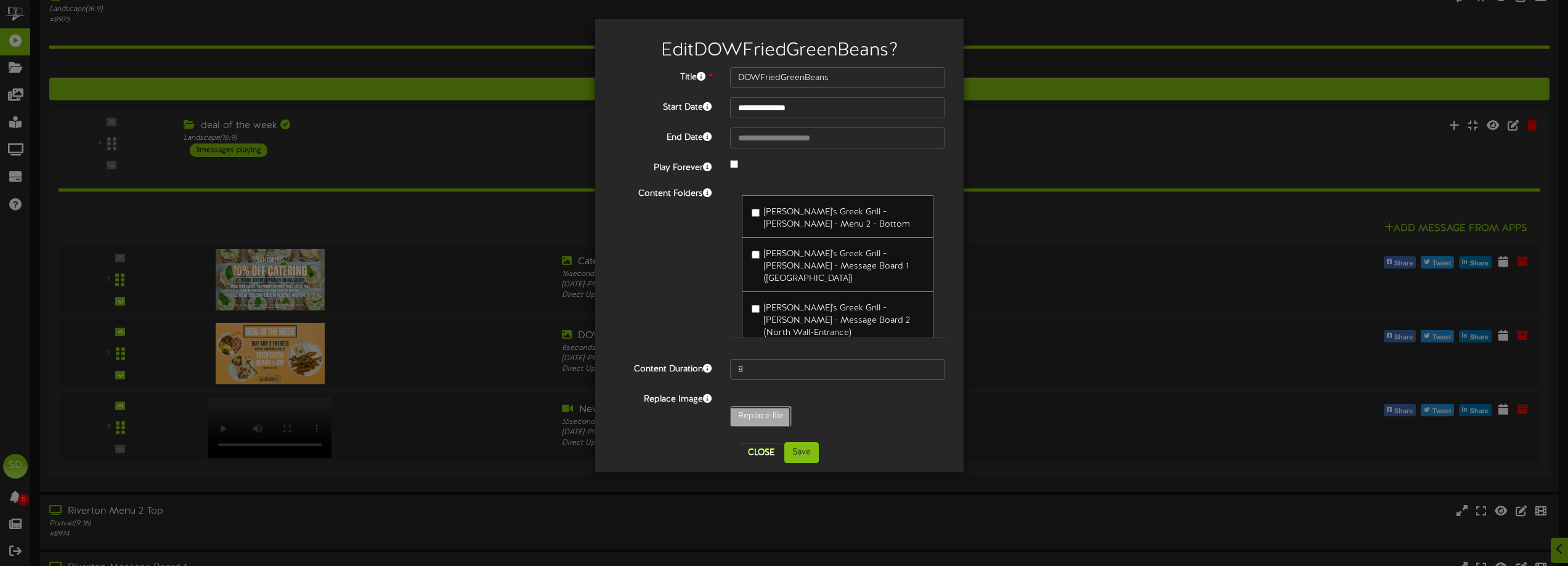
click at [772, 414] on input "Replace file" at bounding box center [120, 450] width 1341 height 88
type input "**********"
type input "DOWCrunchRolls"
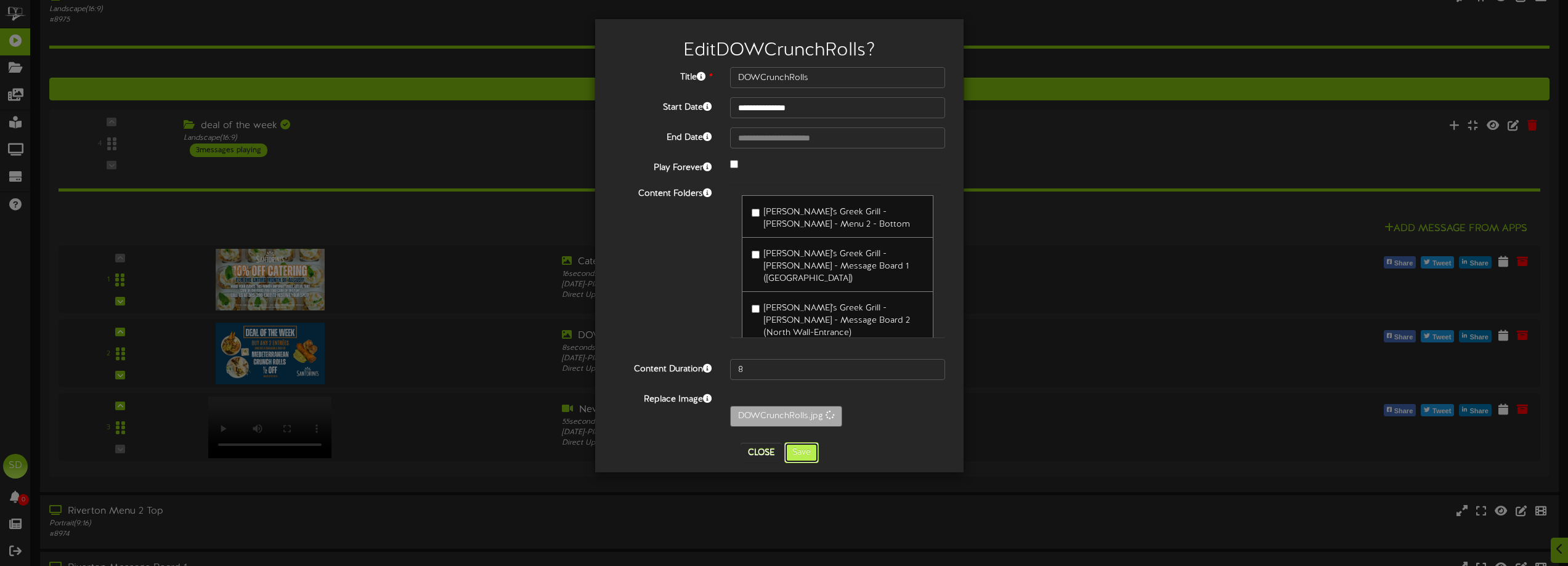
click at [807, 456] on button "Save" at bounding box center [801, 452] width 34 height 21
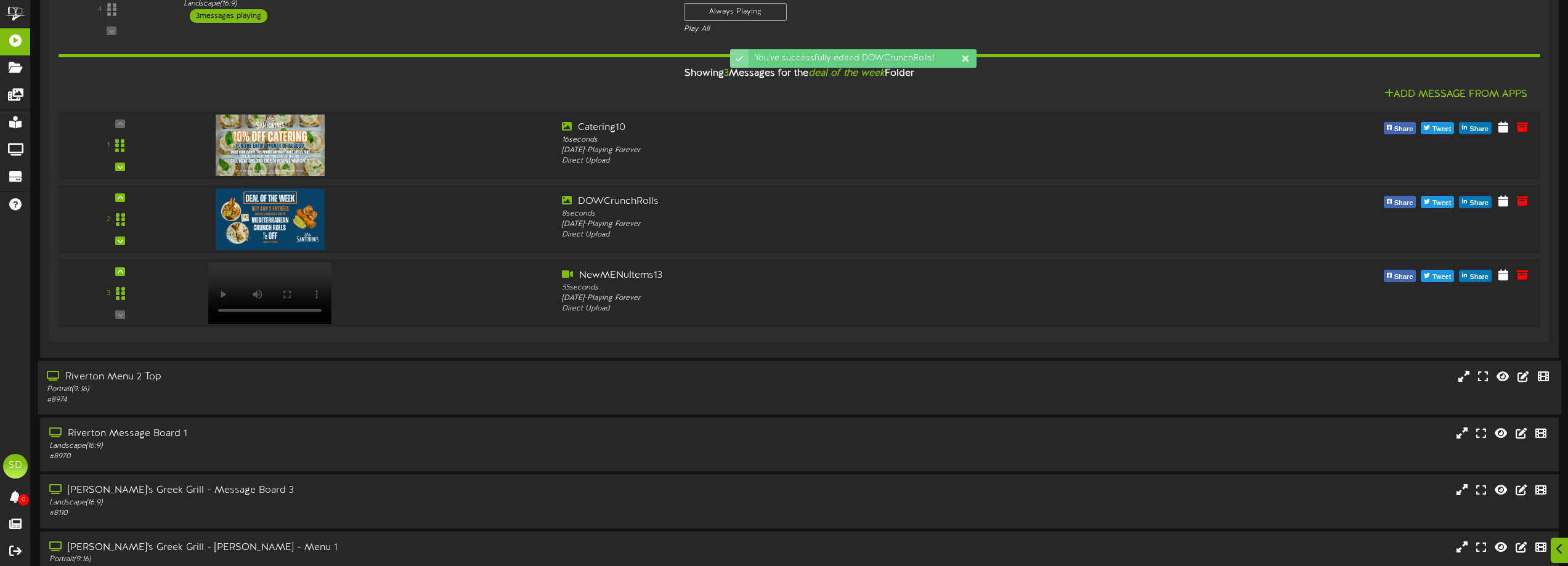
scroll to position [2155, 0]
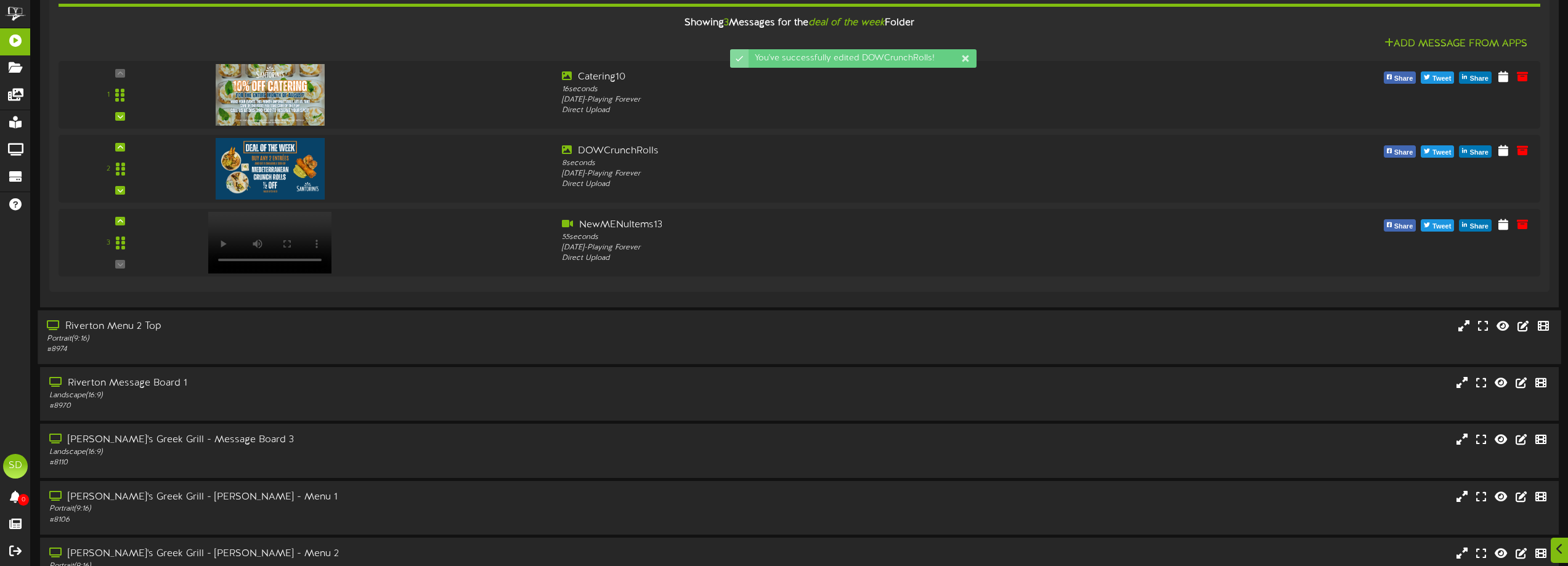
click at [504, 331] on div "Riverton Menu 2 Top" at bounding box center [355, 326] width 616 height 14
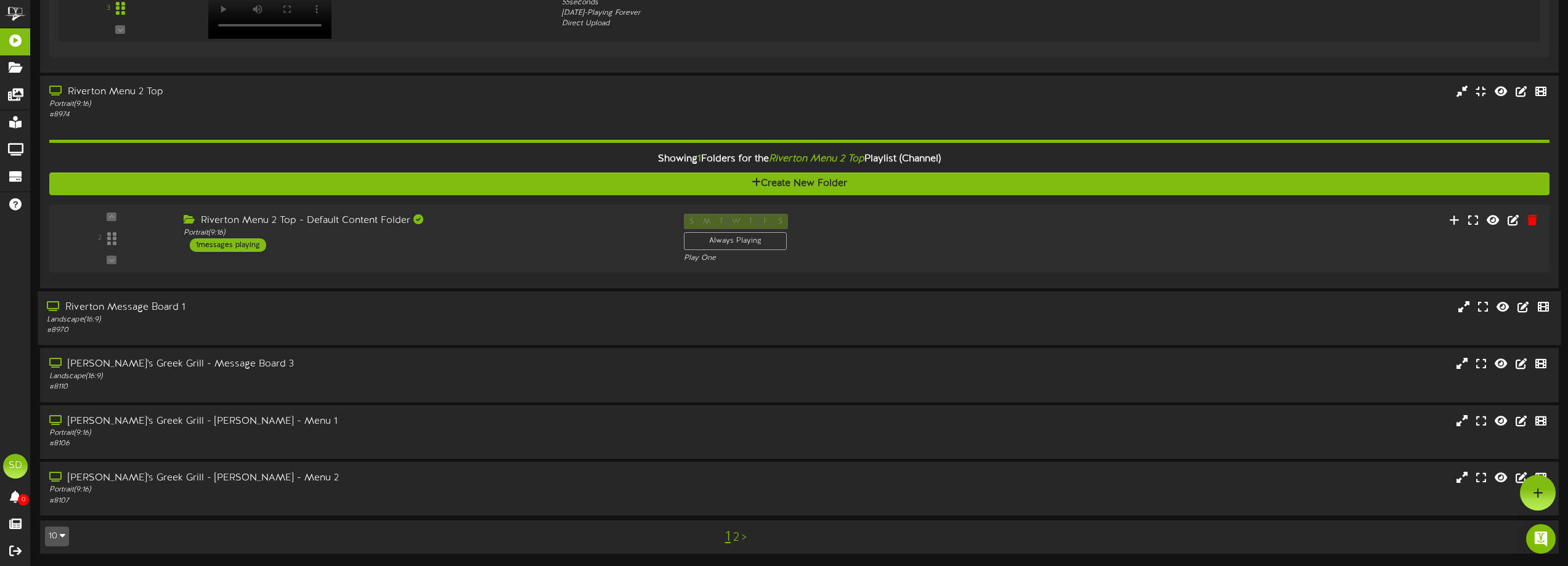
scroll to position [2390, 0]
click at [436, 324] on div "Landscape ( 16:9 )" at bounding box center [355, 319] width 616 height 10
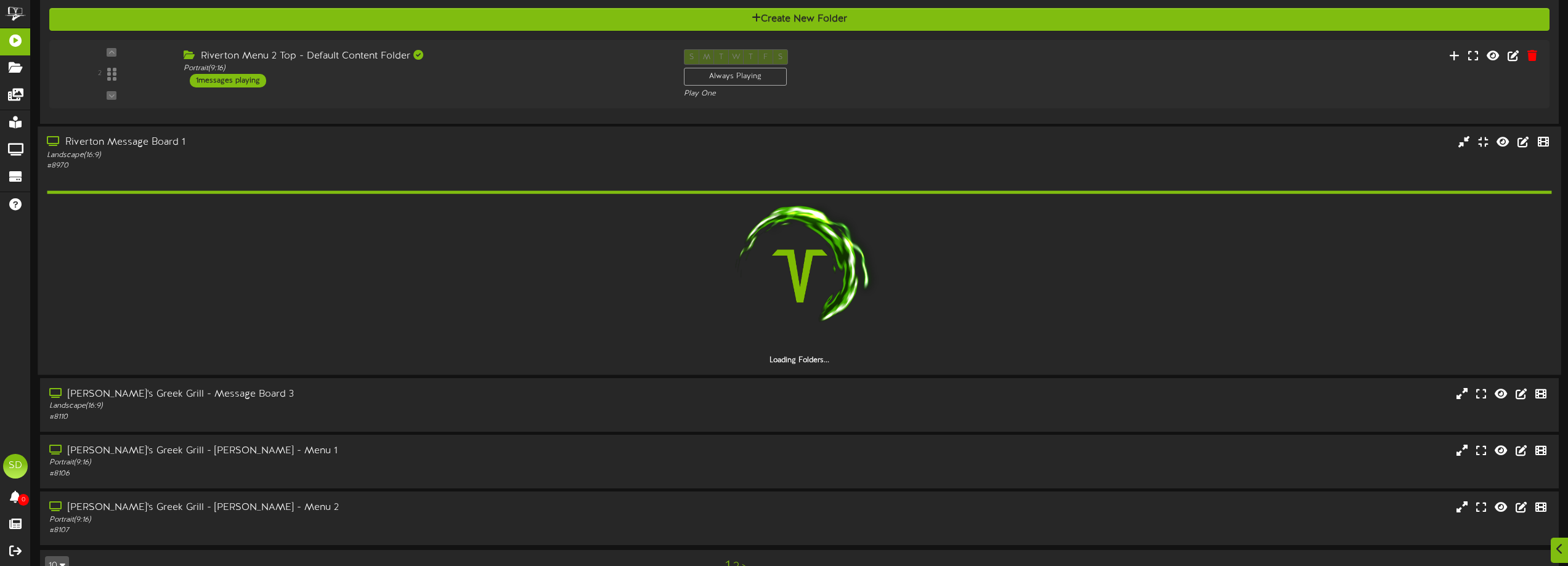
scroll to position [2583, 0]
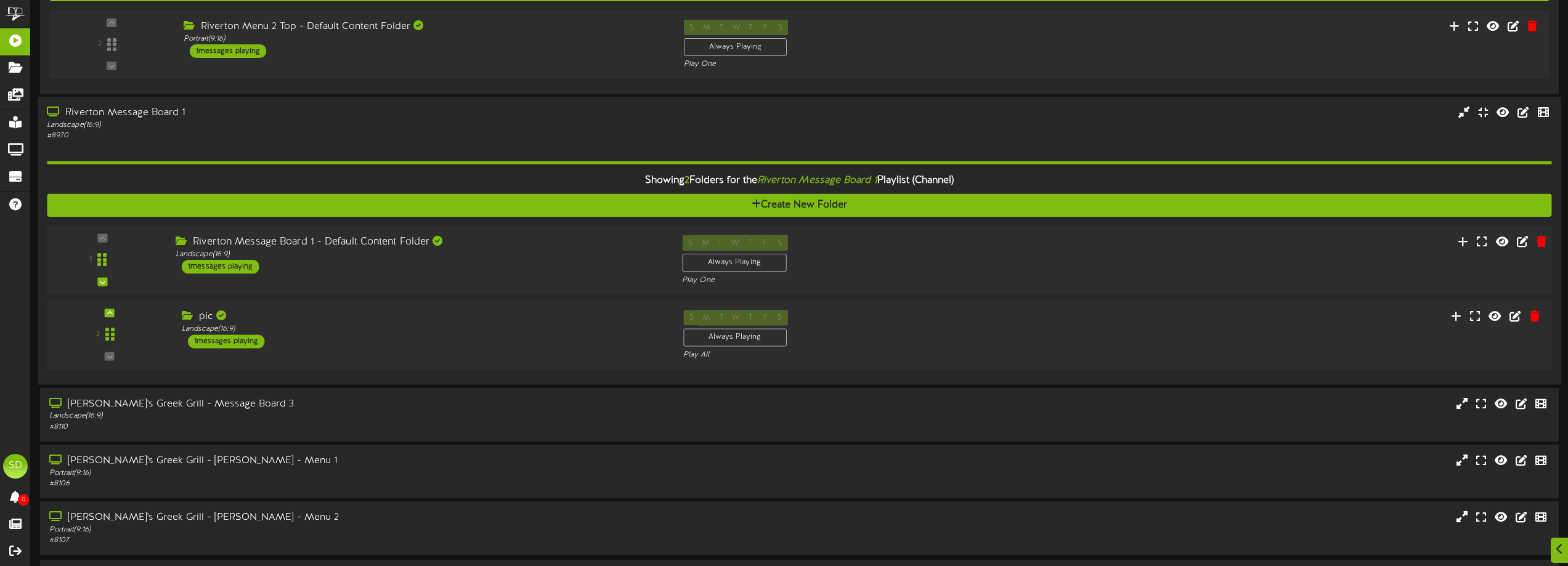
click at [457, 271] on div "Riverton Message Board 1 - Default Content Folder Landscape ( 16:9 ) 1 messages…" at bounding box center [419, 255] width 506 height 39
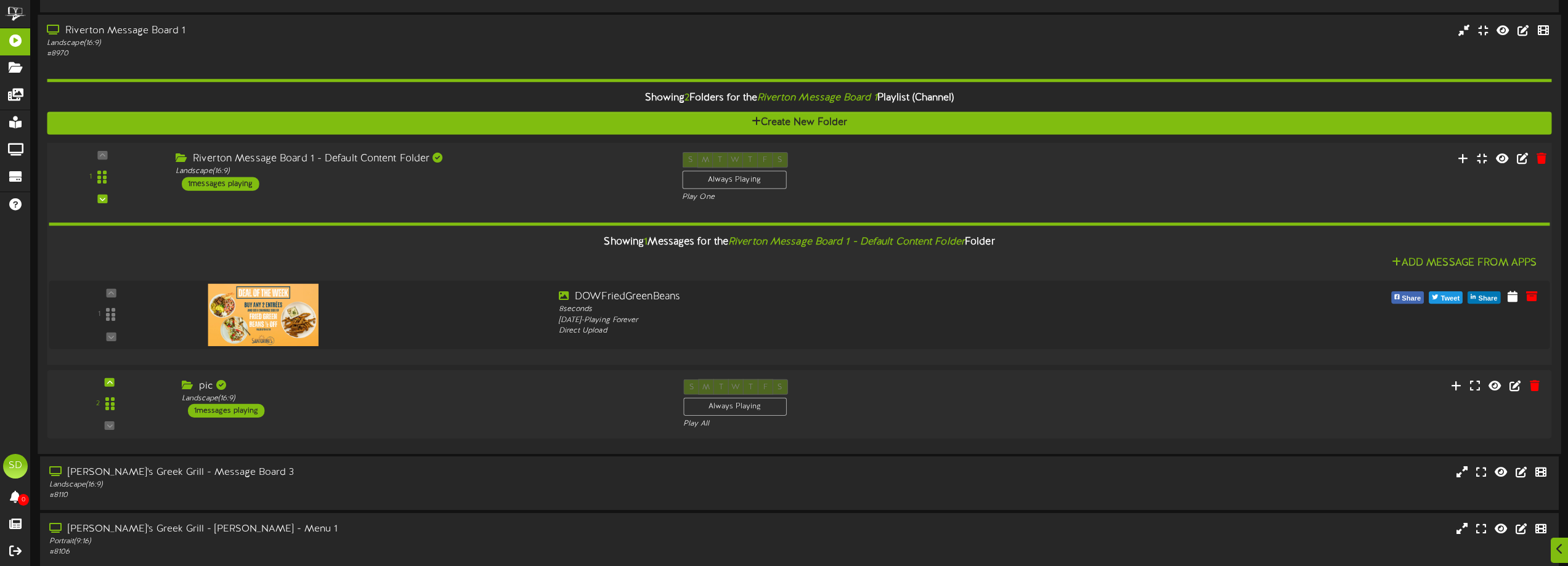
scroll to position [2706, 0]
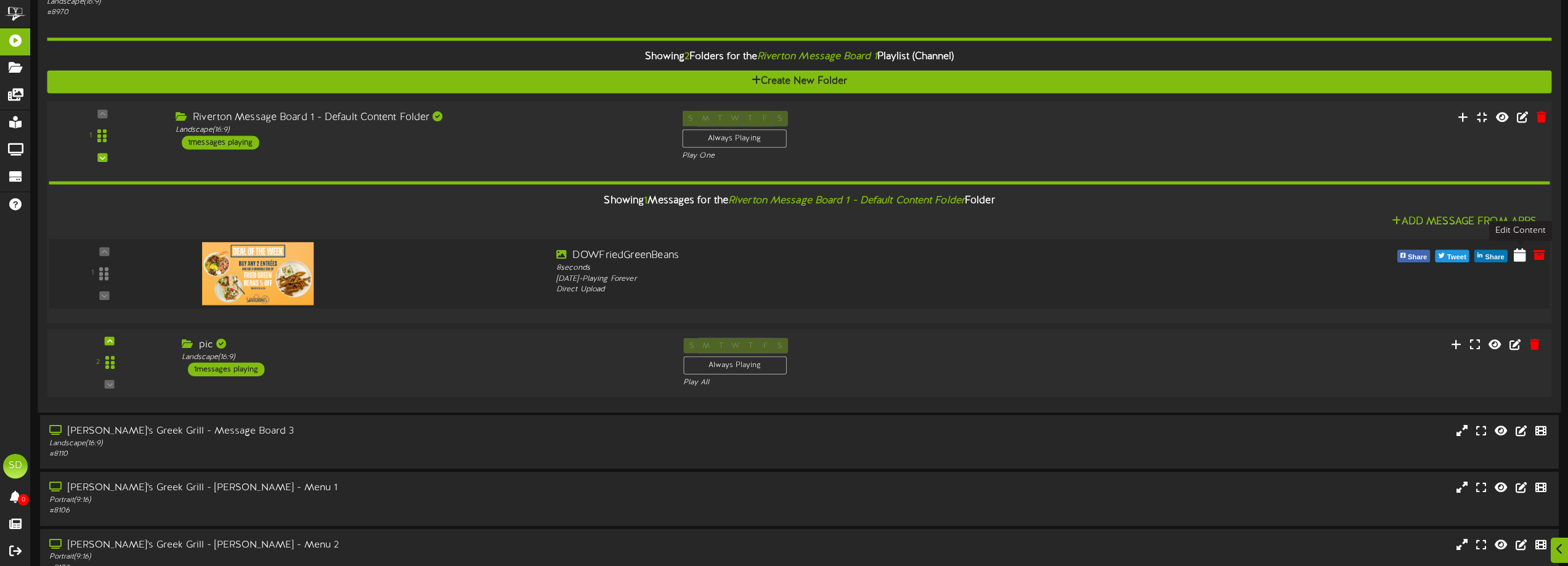
click at [1516, 257] on icon at bounding box center [1520, 254] width 12 height 14
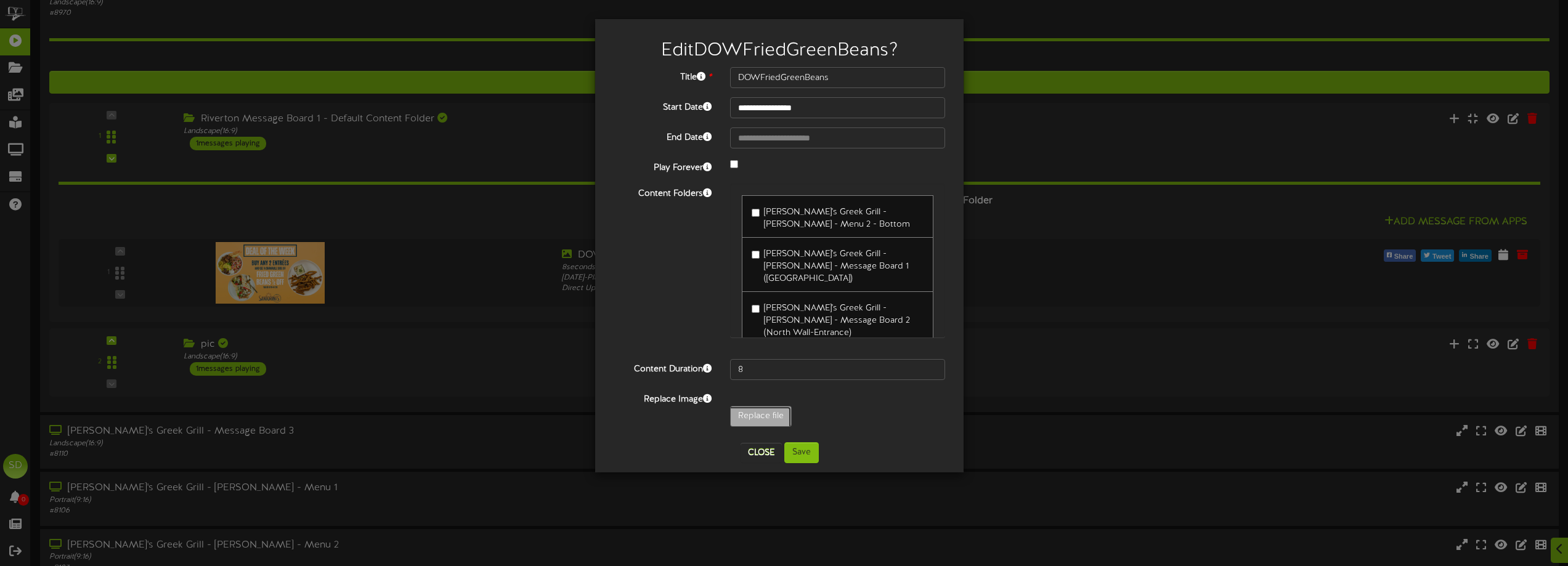
click at [773, 424] on input "Replace file" at bounding box center [120, 450] width 1341 height 88
type input "**********"
type input "DOWCrunchRolls"
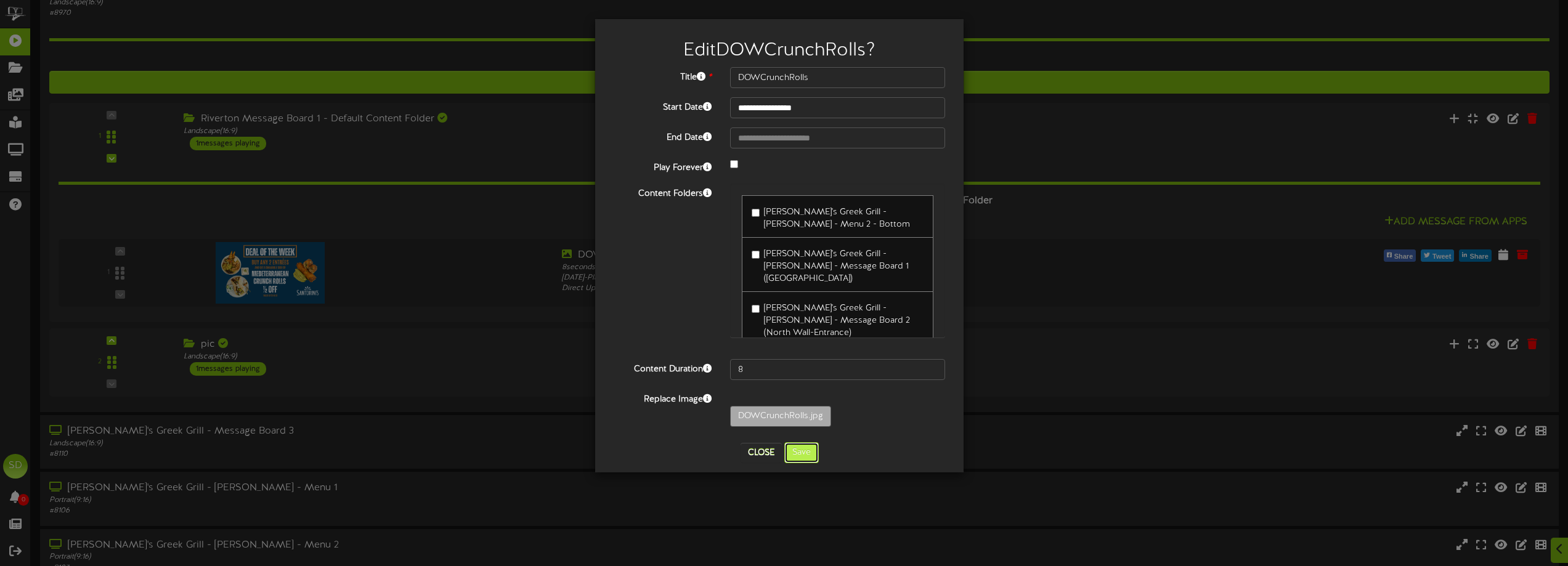
click at [807, 454] on button "Save" at bounding box center [801, 452] width 34 height 21
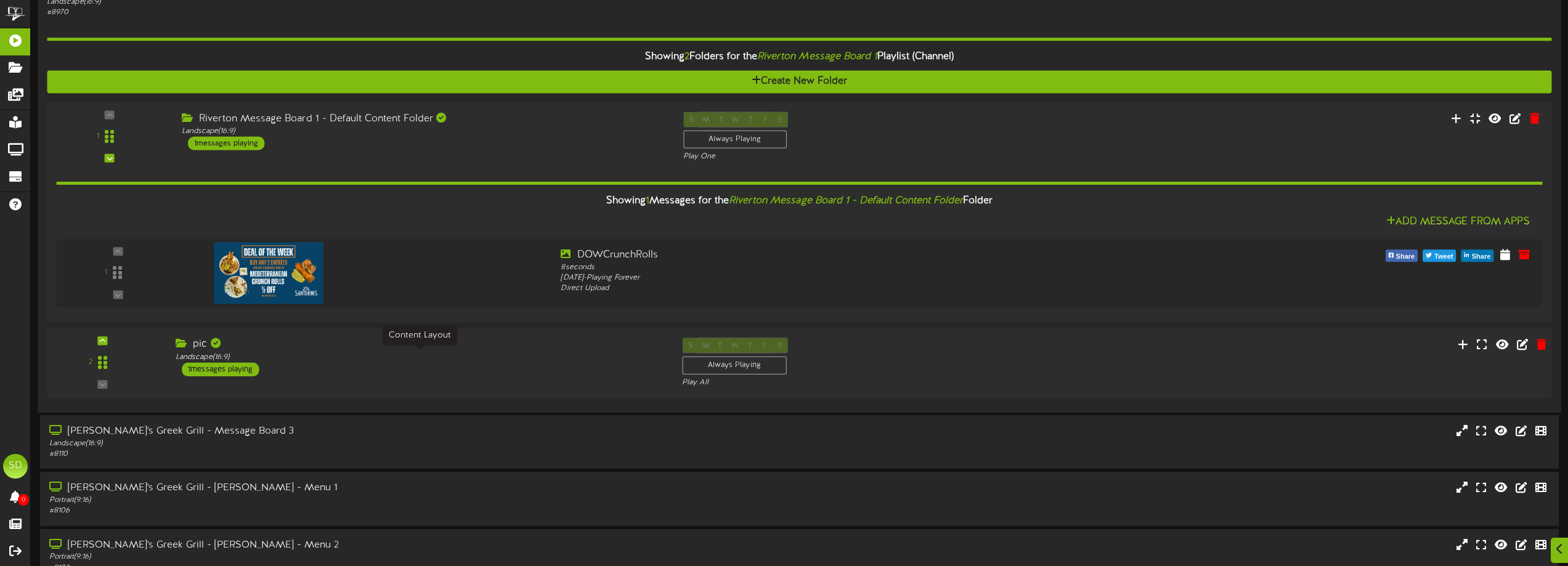
click at [517, 357] on div "Landscape ( 16:9 )" at bounding box center [419, 356] width 488 height 10
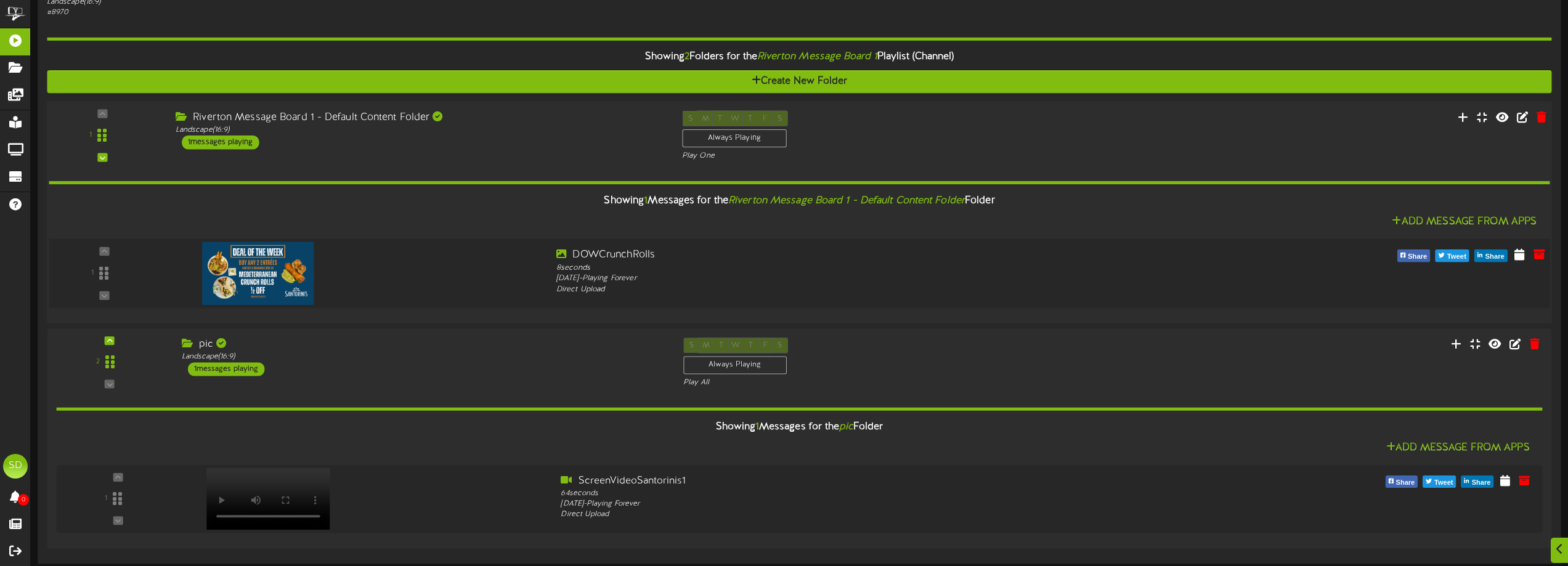
scroll to position [2829, 0]
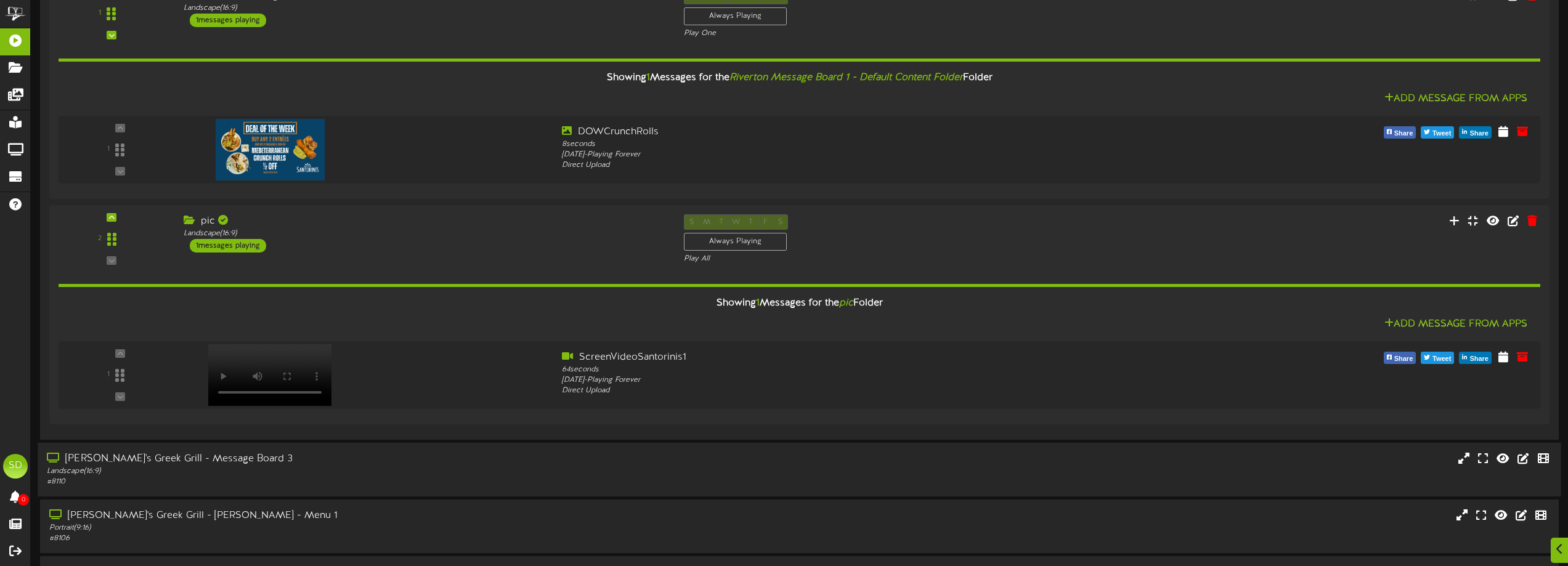
click at [625, 452] on div "[PERSON_NAME]'s Greek Grill - Message Board 3" at bounding box center [355, 459] width 616 height 14
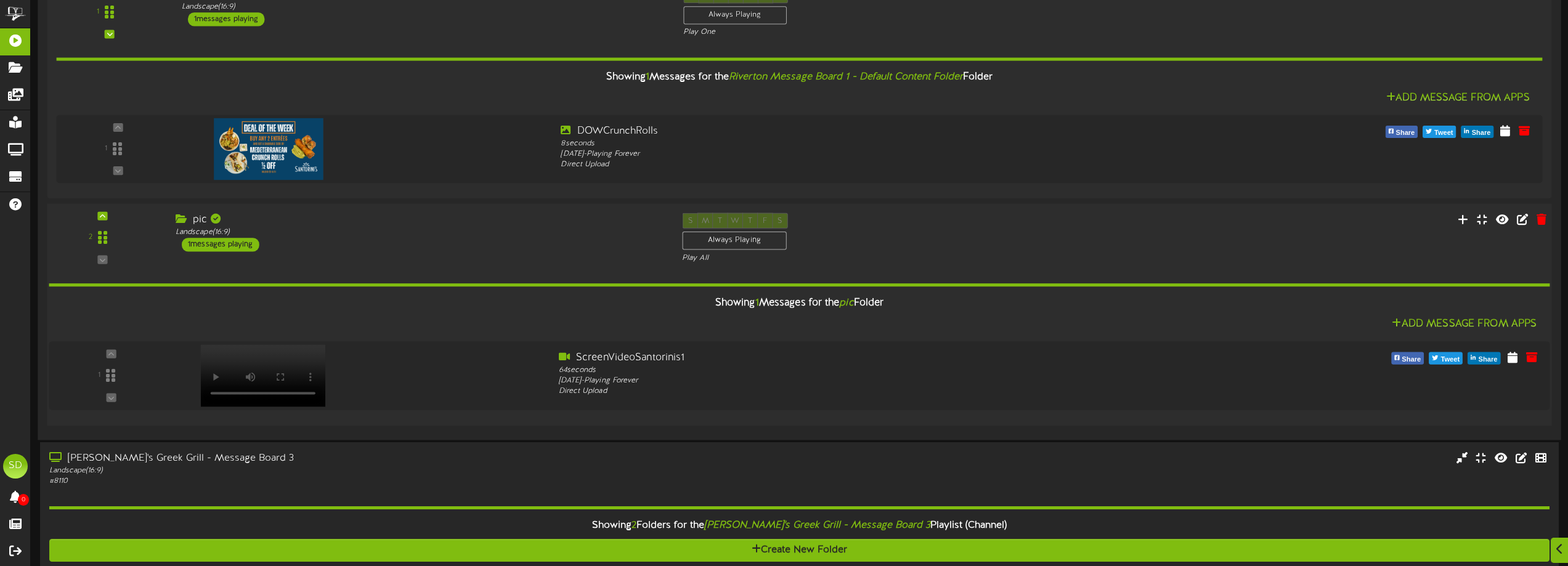
scroll to position [3015, 0]
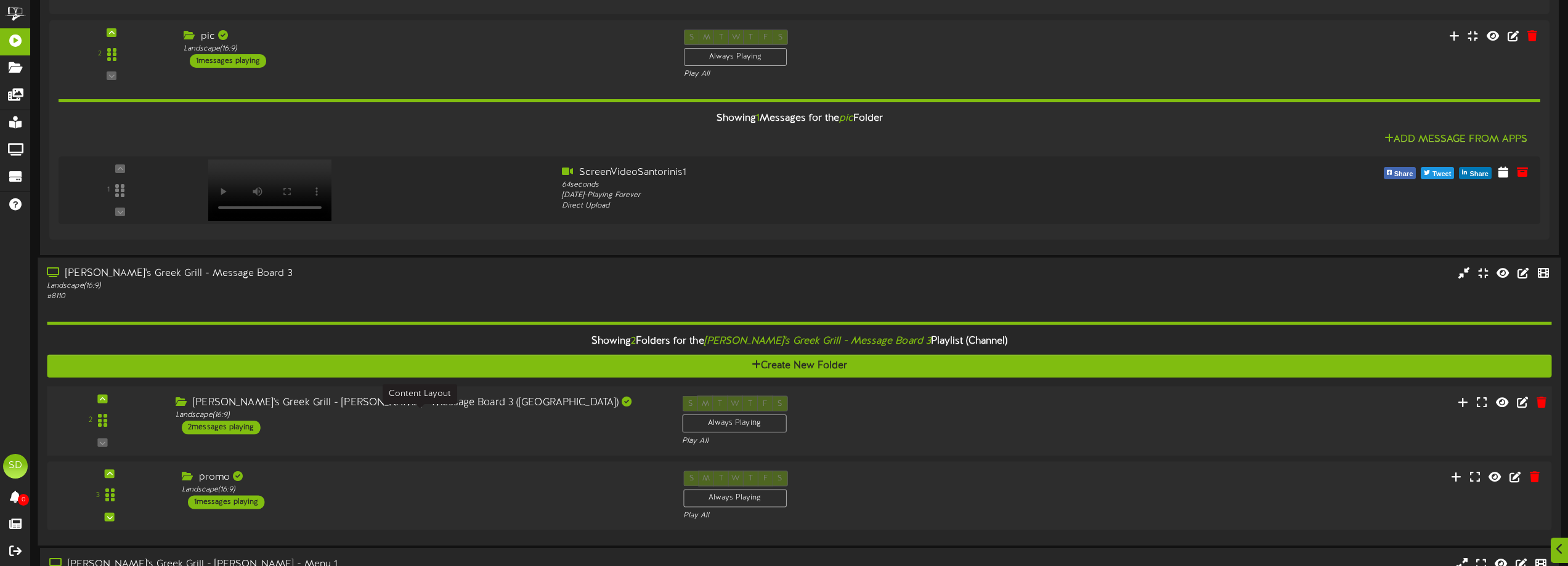
click at [558, 415] on div "Landscape ( 16:9 )" at bounding box center [419, 415] width 488 height 10
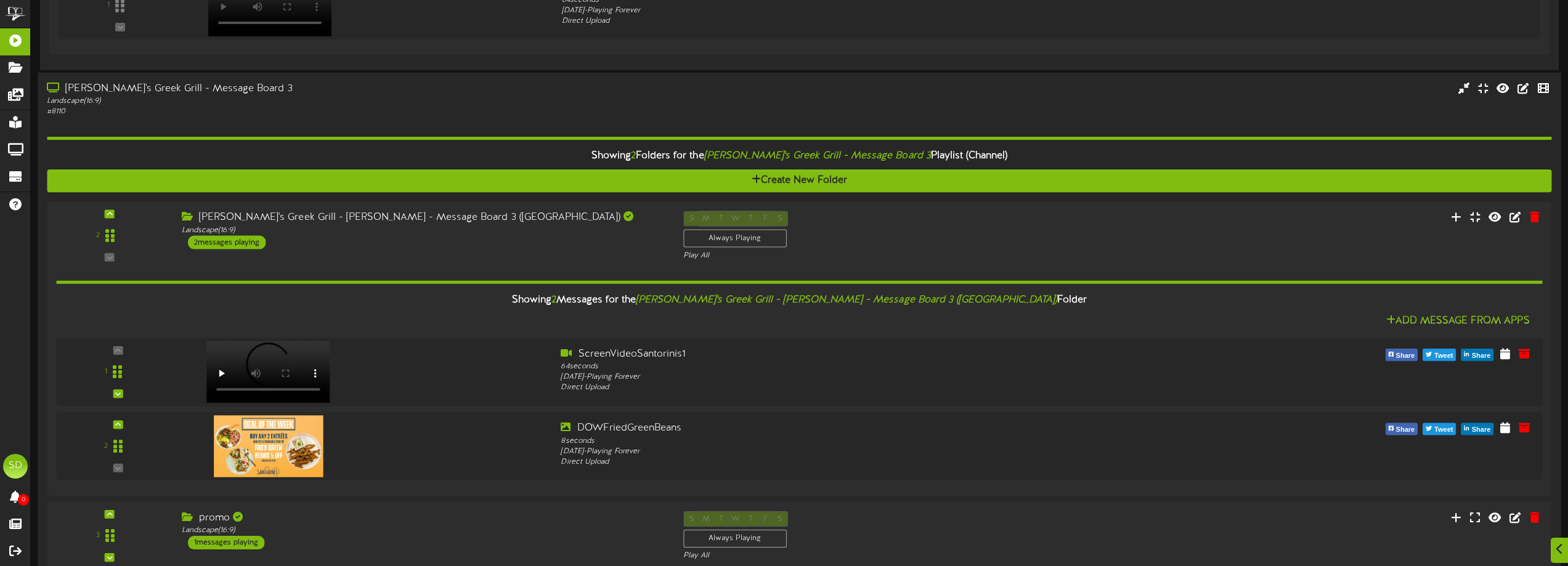
scroll to position [3260, 0]
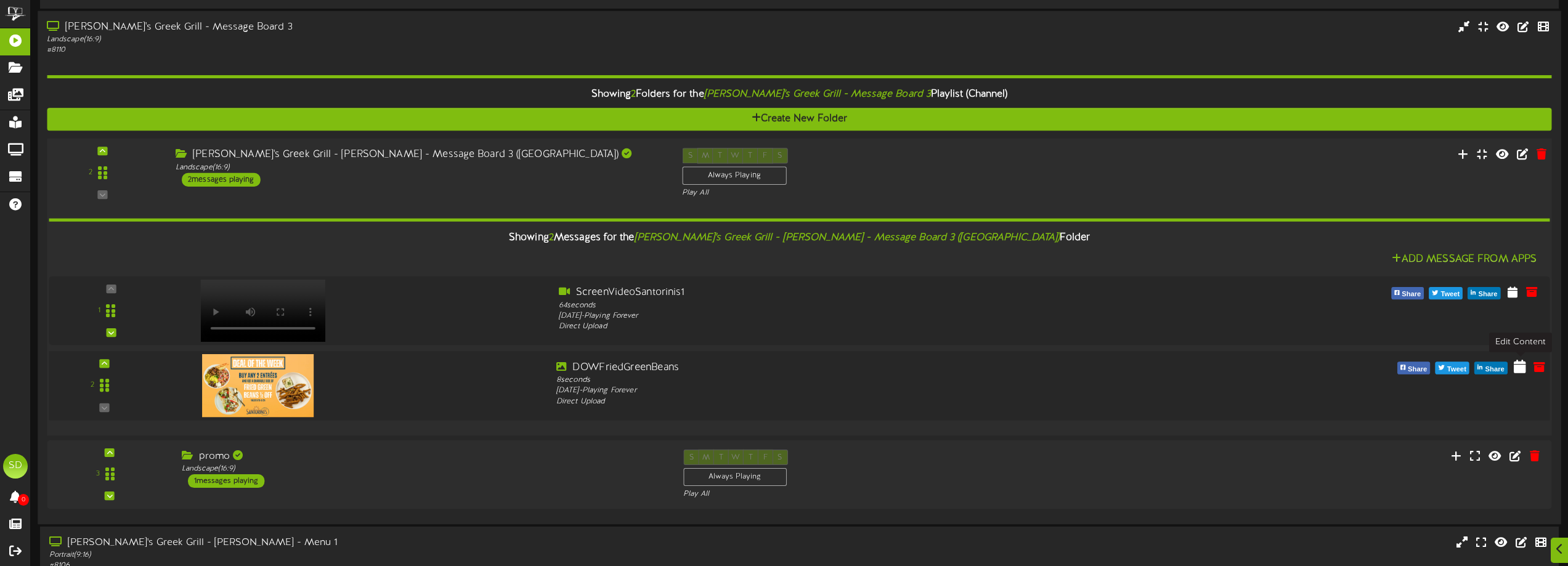
click at [1514, 367] on icon at bounding box center [1520, 366] width 12 height 14
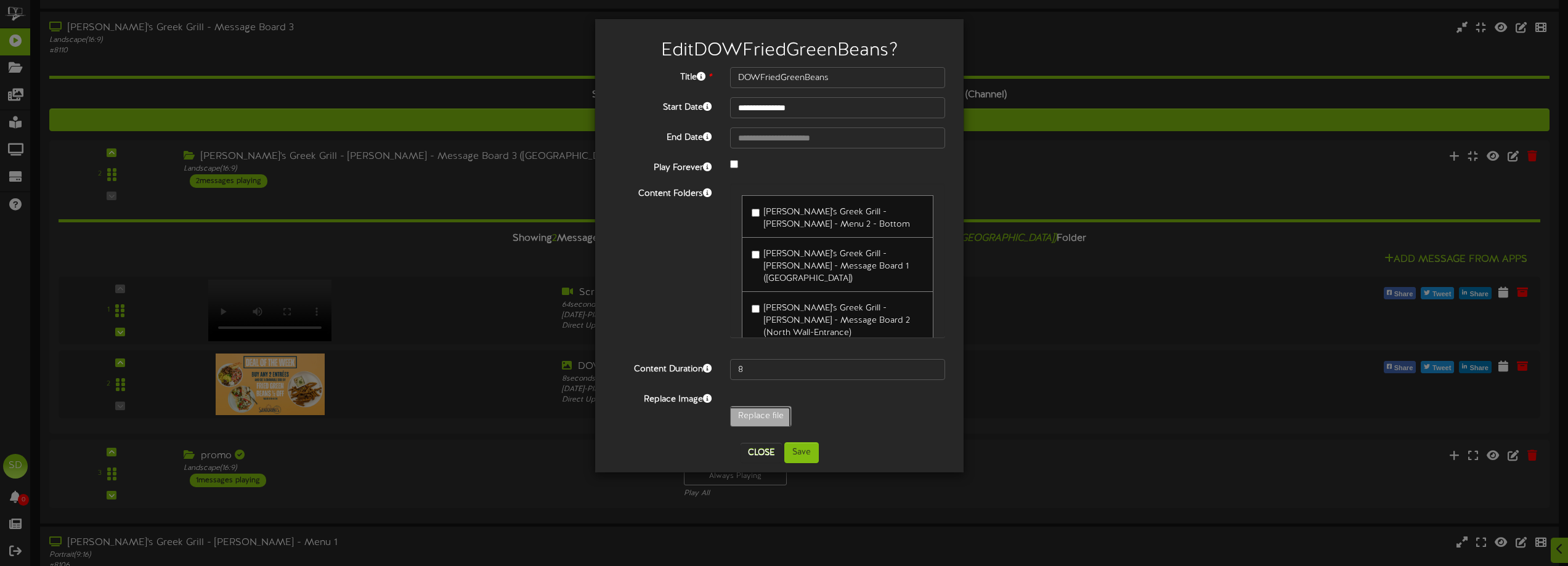
click at [778, 416] on input "Replace file" at bounding box center [120, 450] width 1341 height 88
type input "**********"
type input "DOWCrunchRolls"
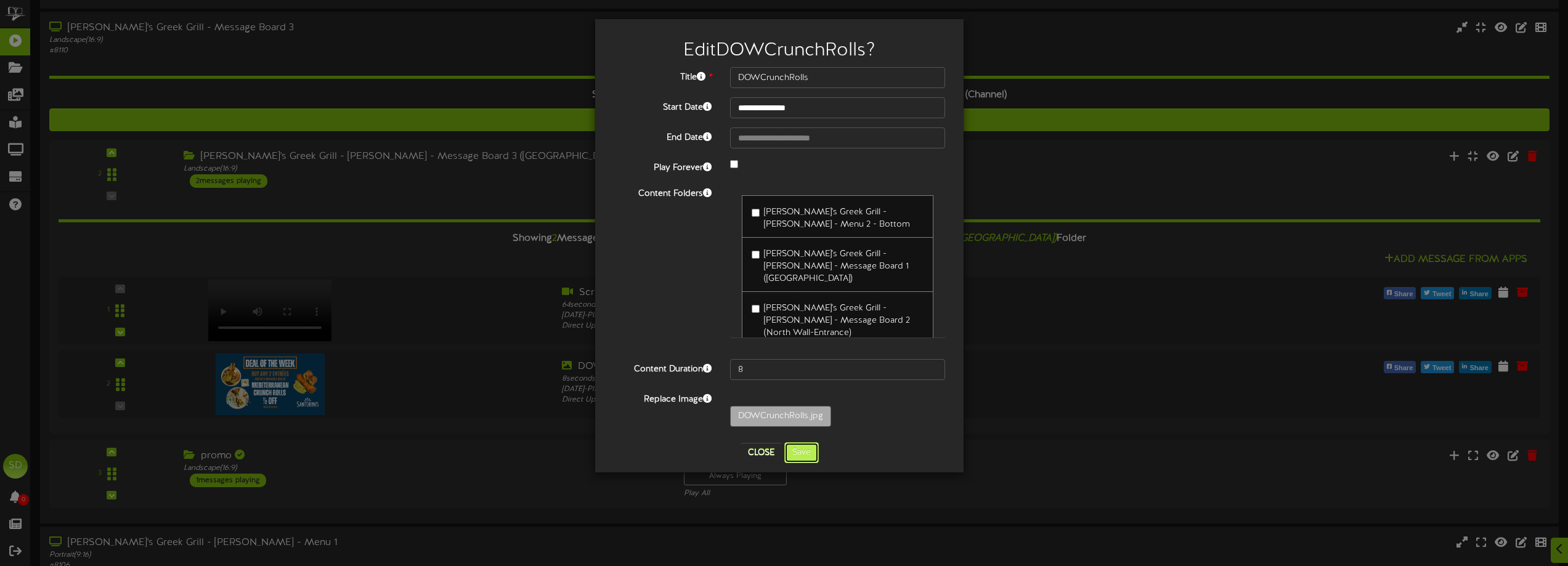
click at [801, 456] on button "Save" at bounding box center [801, 452] width 34 height 21
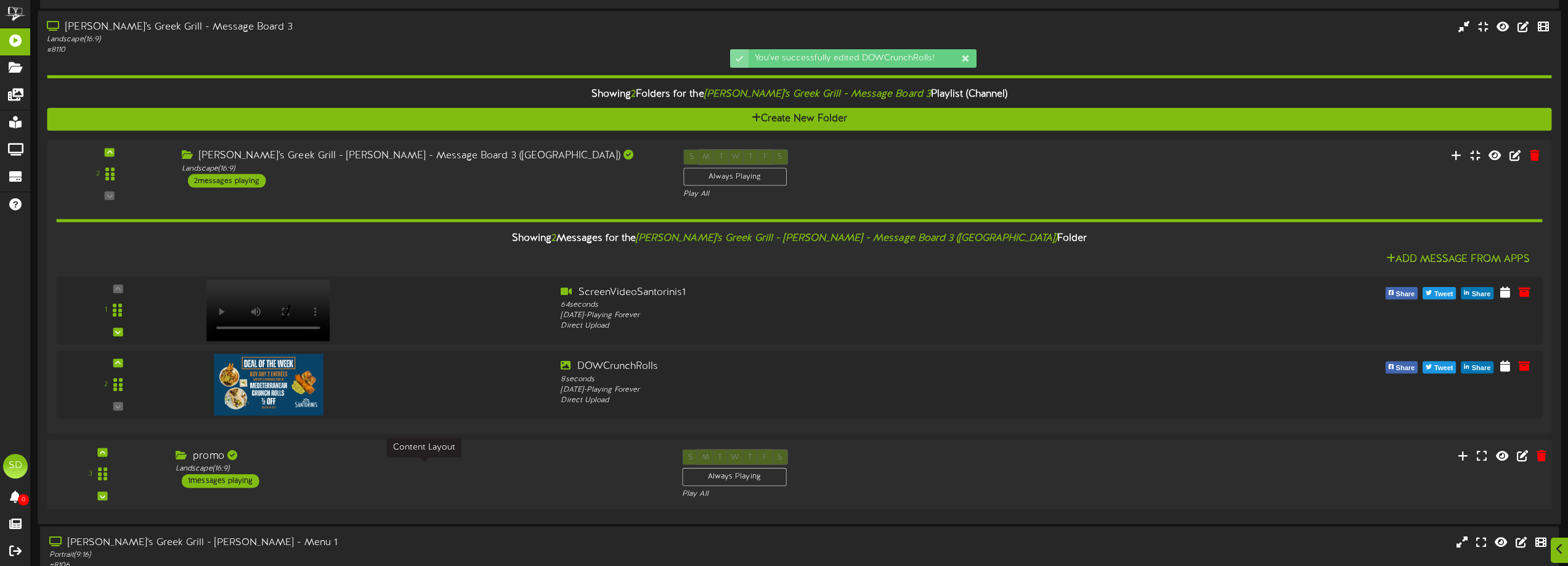
scroll to position [3382, 0]
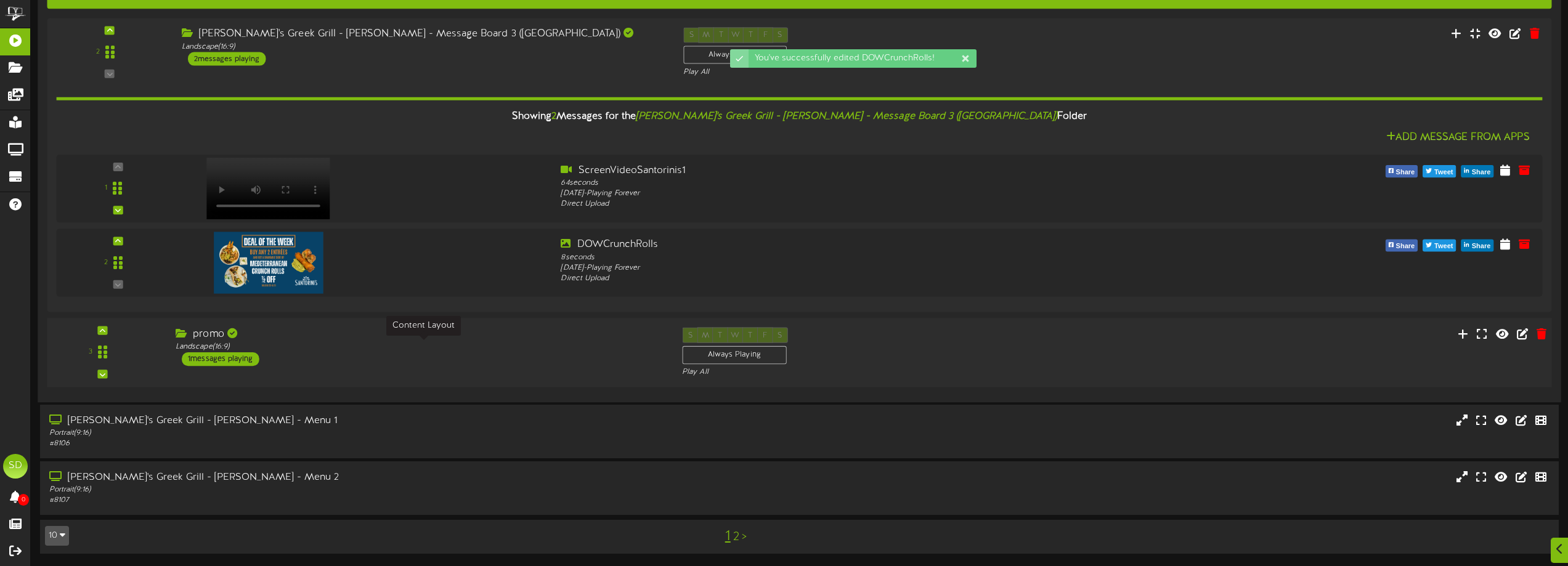
click at [434, 348] on div "Landscape ( 16:9 )" at bounding box center [419, 345] width 488 height 10
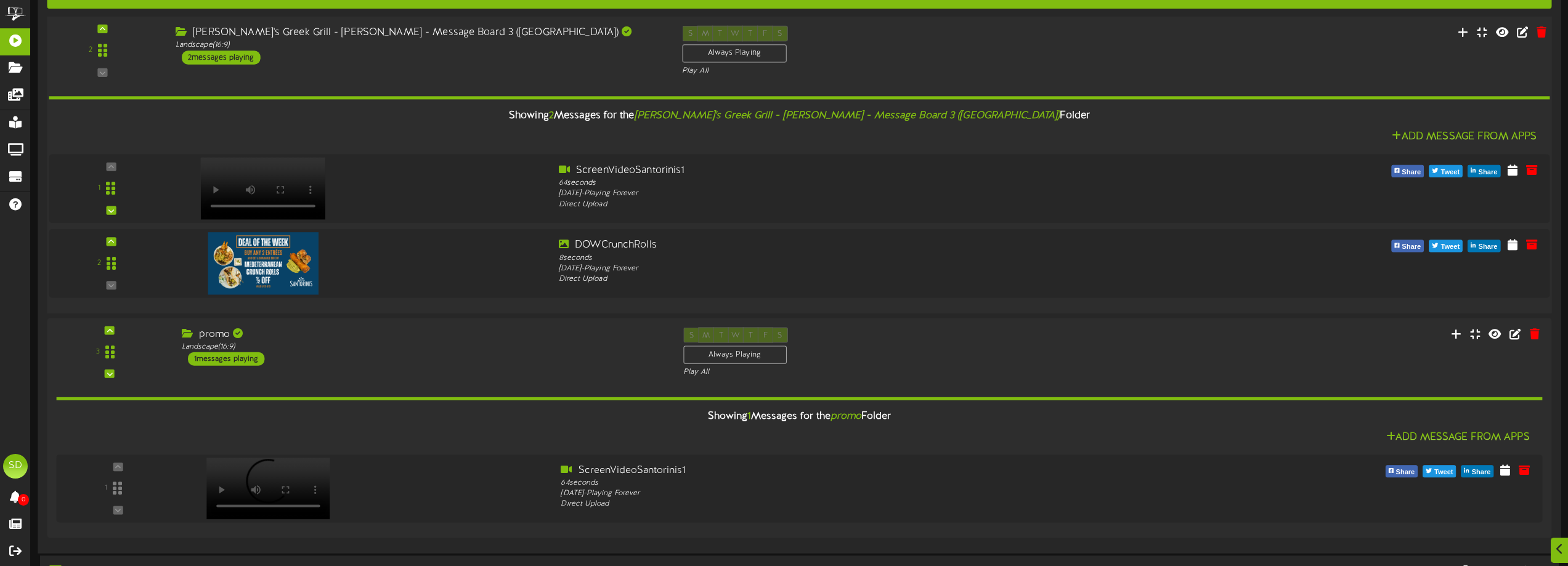
scroll to position [3533, 0]
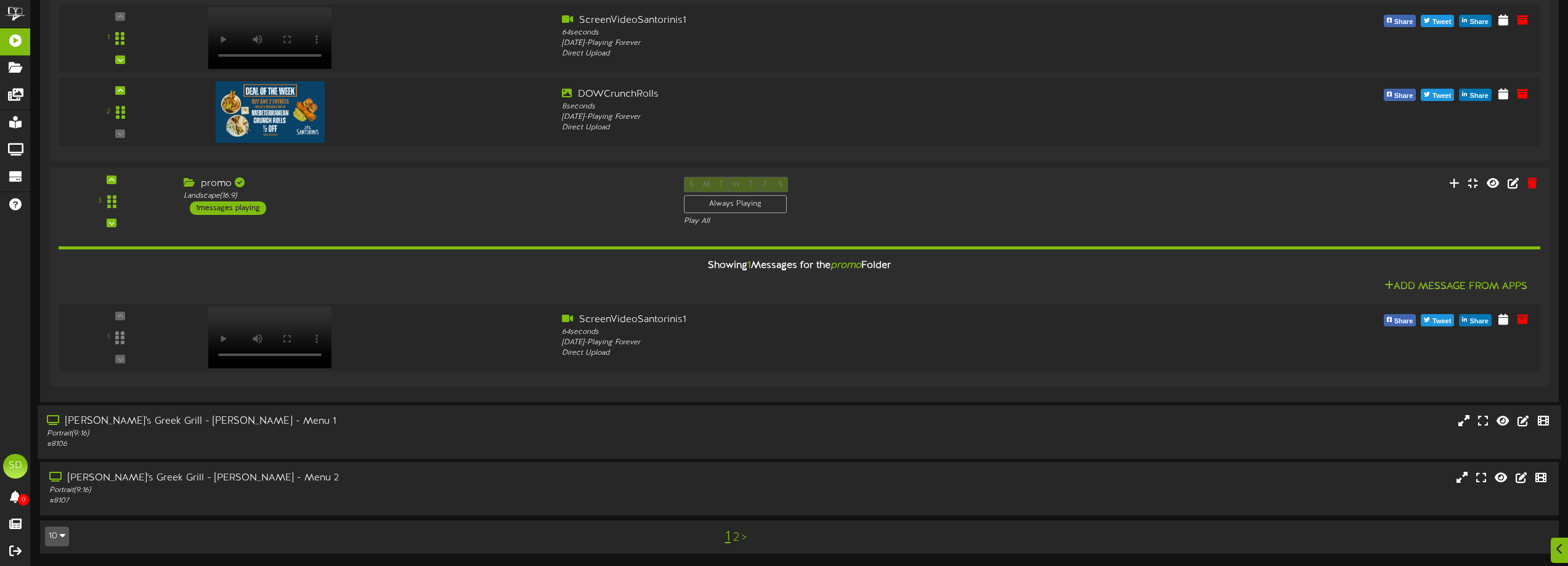
click at [419, 422] on div "[PERSON_NAME]'s Greek Grill - [PERSON_NAME] - Menu 1" at bounding box center [355, 421] width 616 height 14
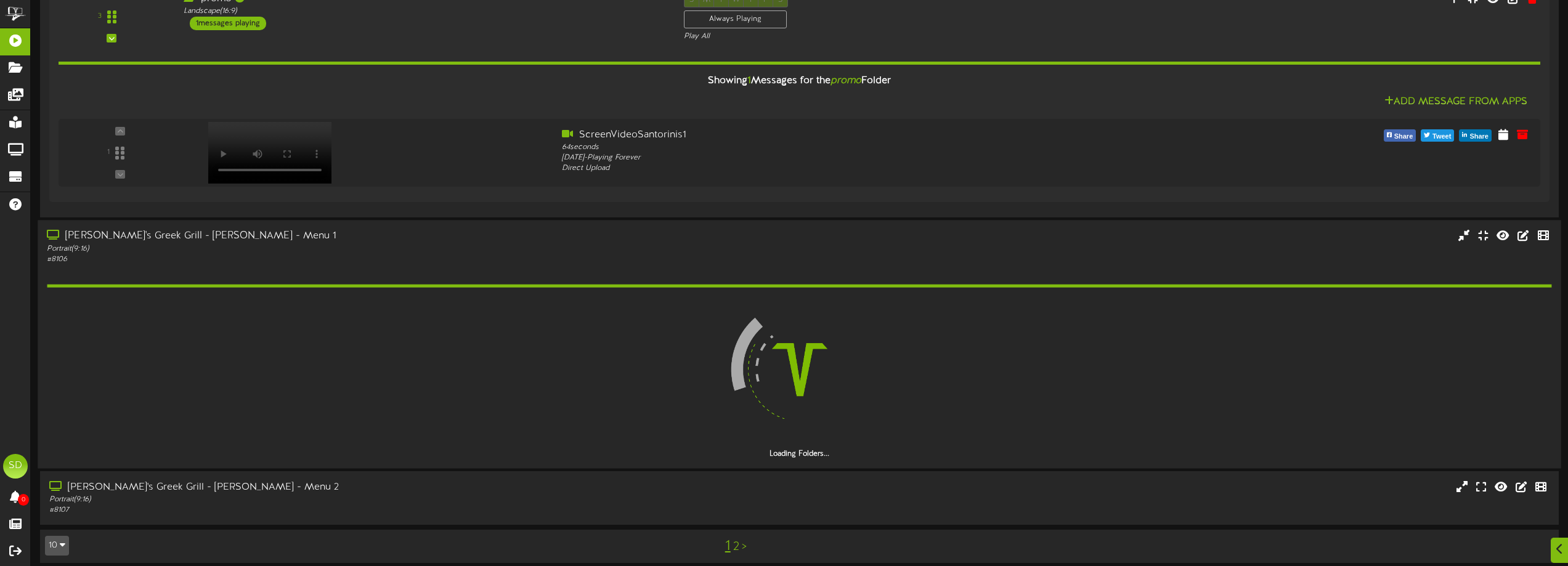
scroll to position [3691, 0]
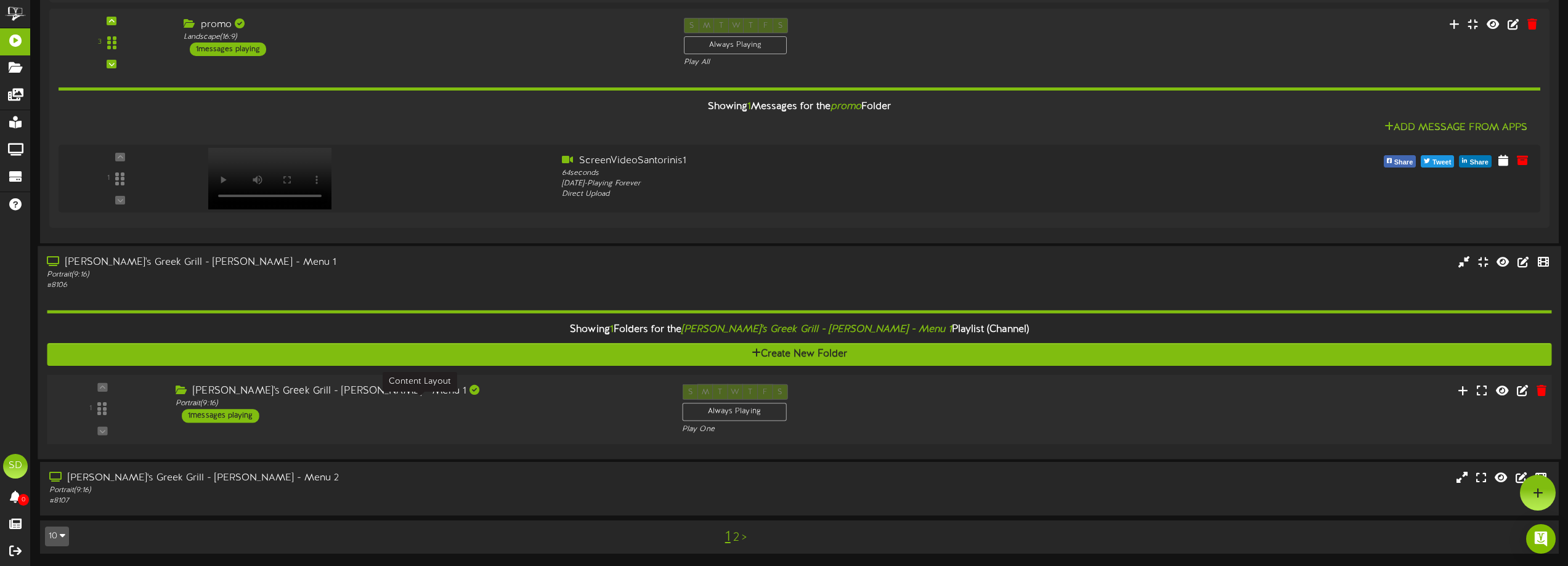
click at [492, 400] on div "Portrait ( 9:16 )" at bounding box center [419, 403] width 488 height 10
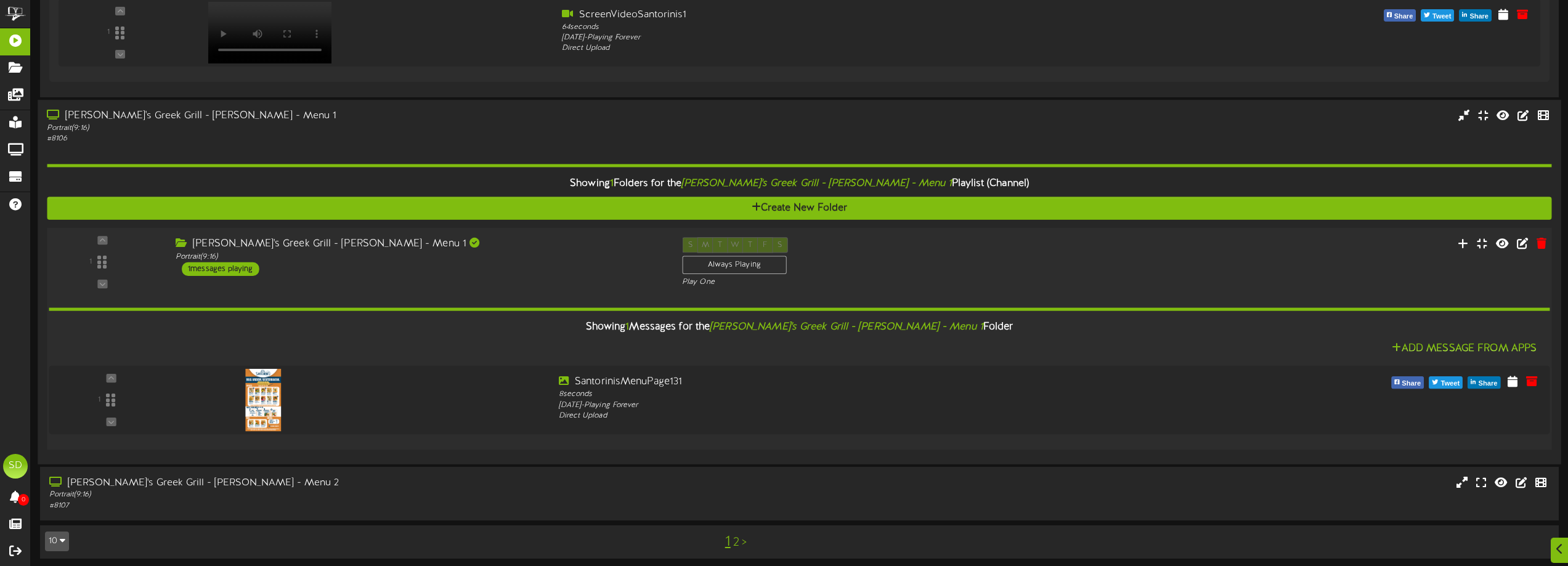
scroll to position [3843, 0]
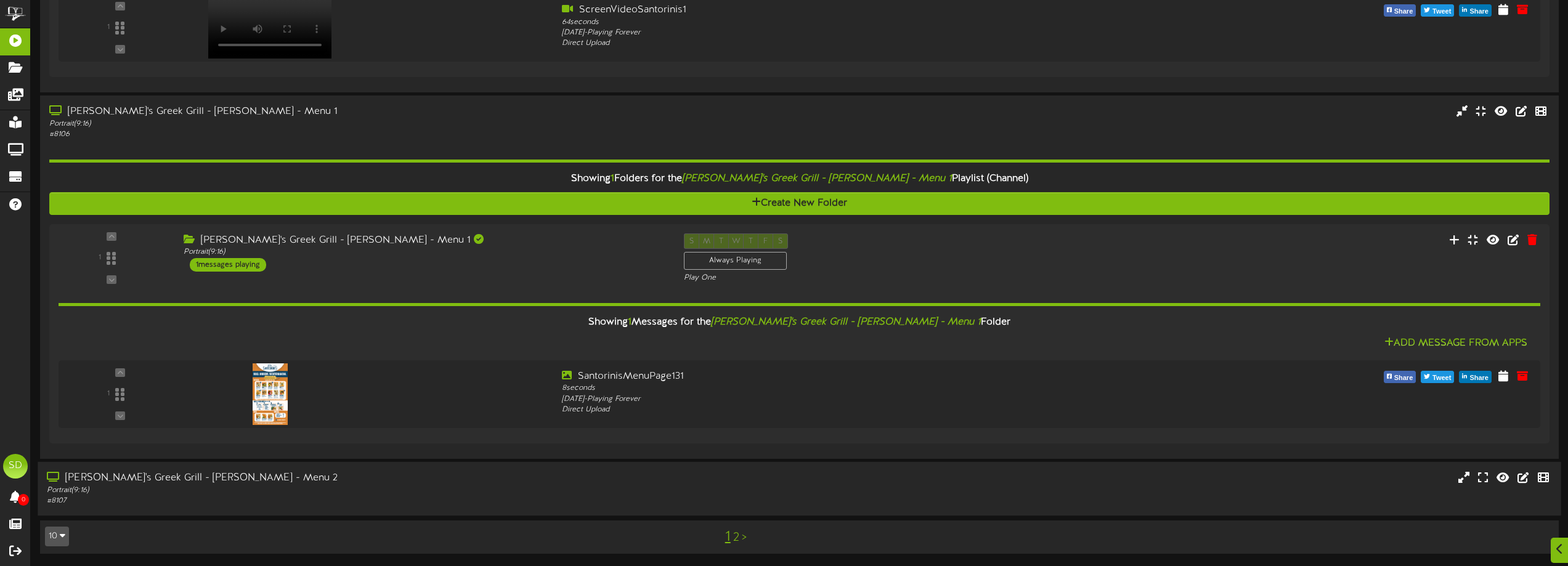
click at [367, 488] on div "Portrait ( 9:16 )" at bounding box center [355, 489] width 616 height 10
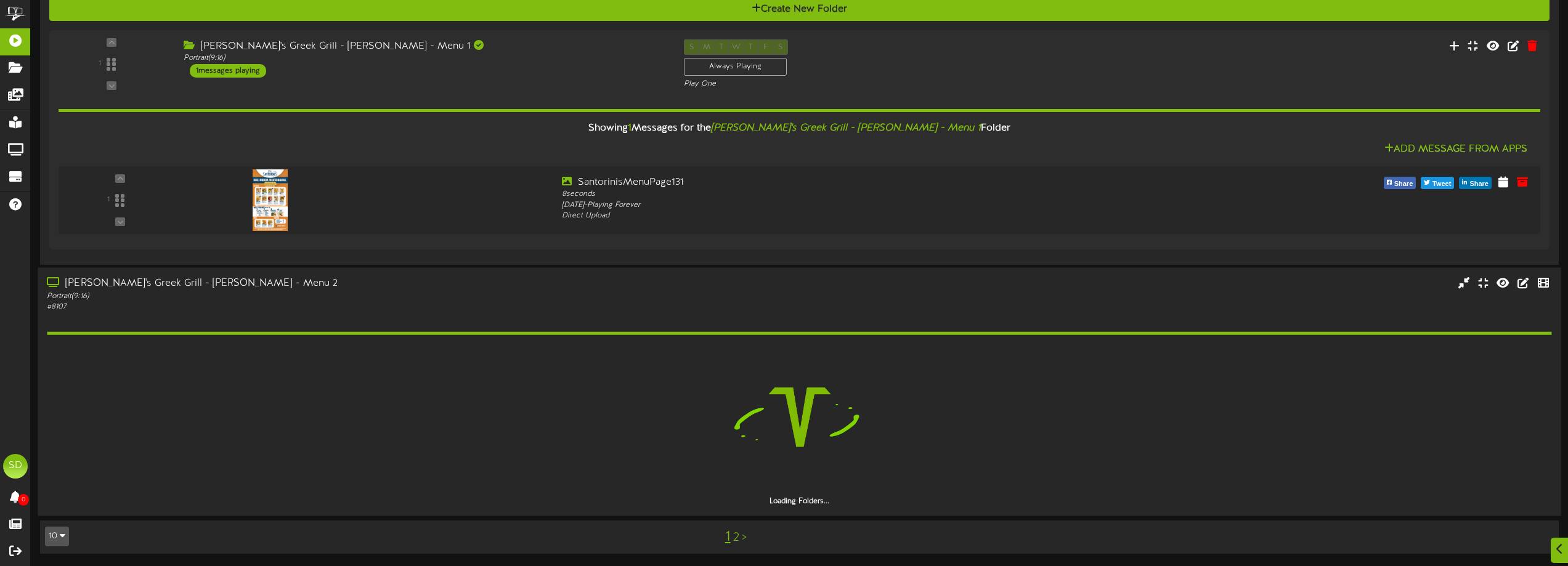
scroll to position [4002, 0]
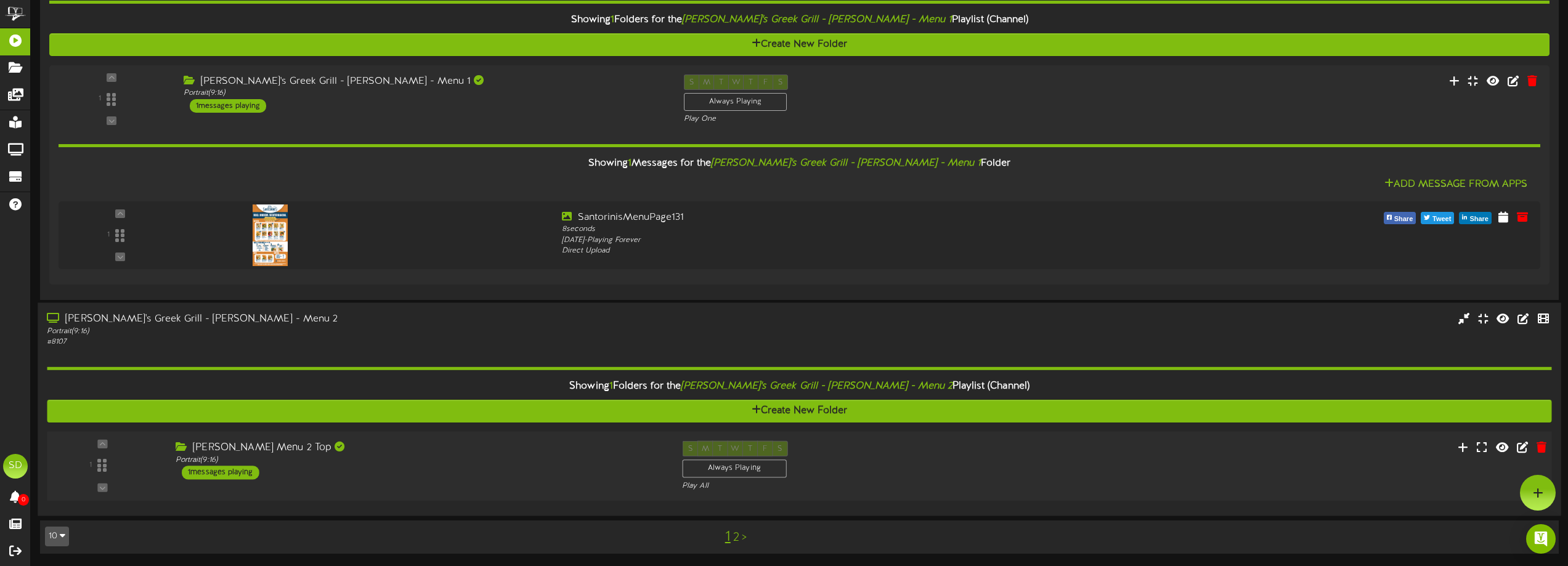
click at [504, 474] on div "[PERSON_NAME] Menu 2 Top Portrait ( 9:16 ) 1 messages playing" at bounding box center [419, 460] width 506 height 39
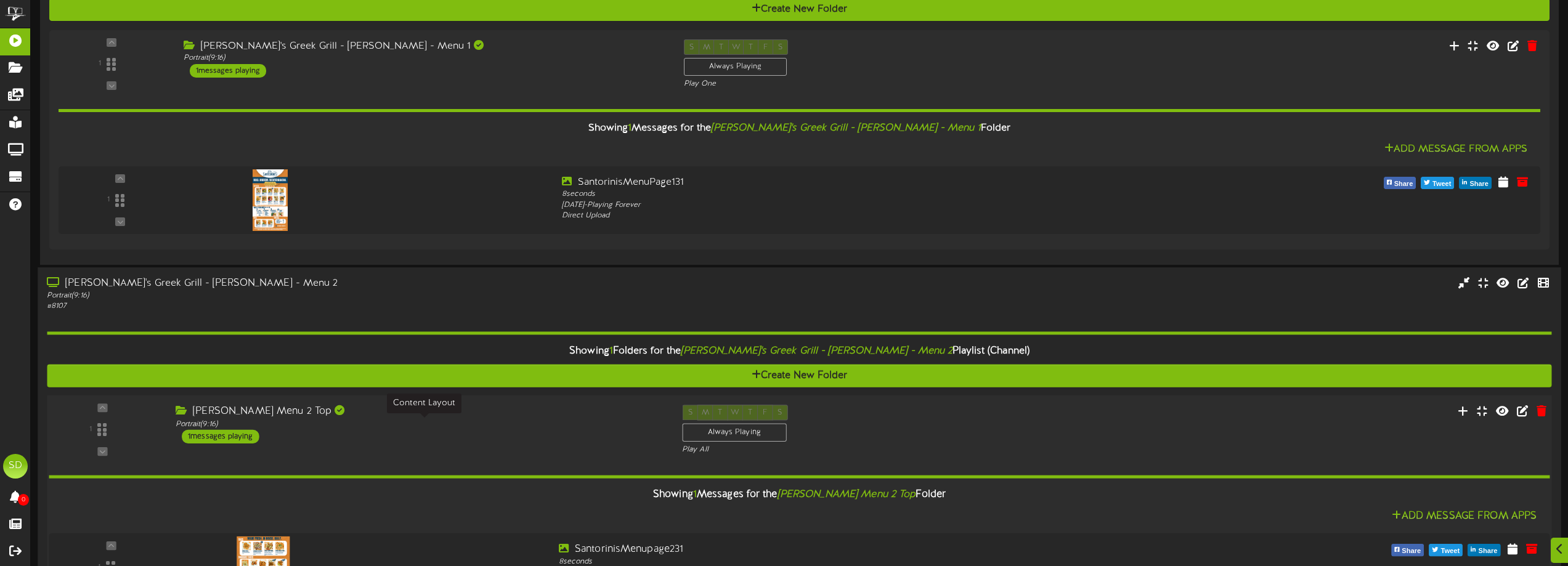
scroll to position [4152, 0]
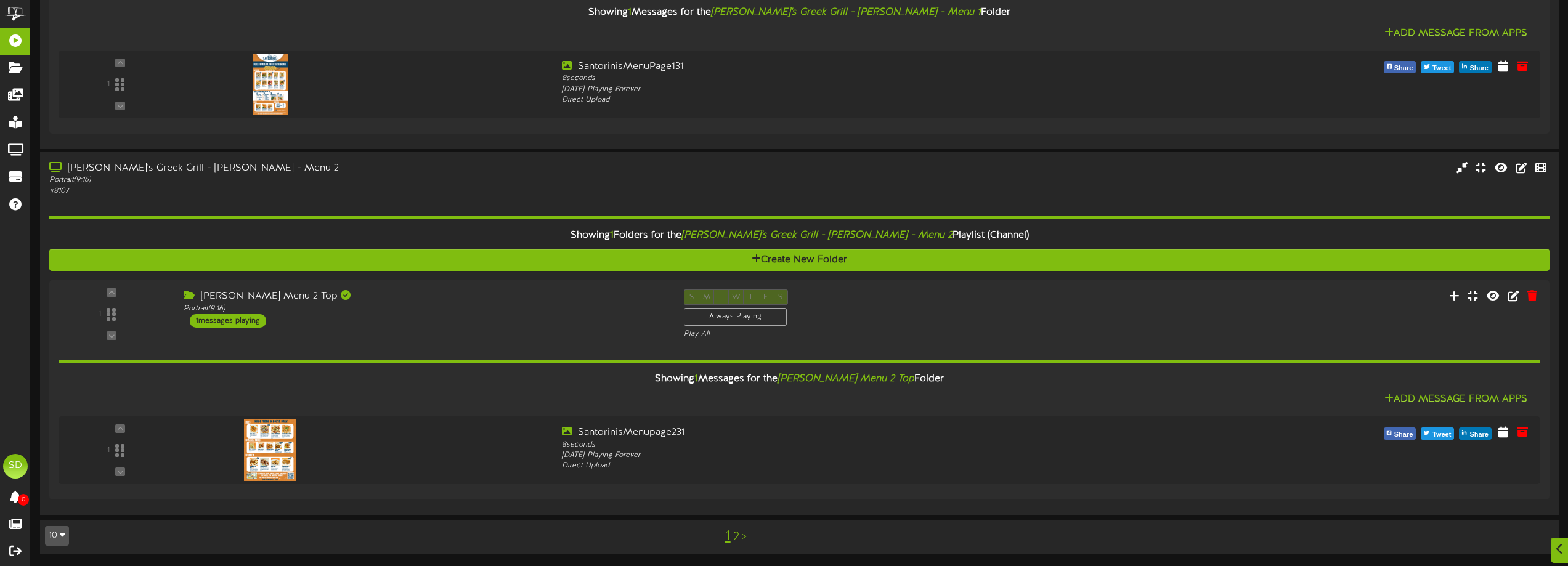
click at [735, 536] on link "2" at bounding box center [736, 536] width 6 height 14
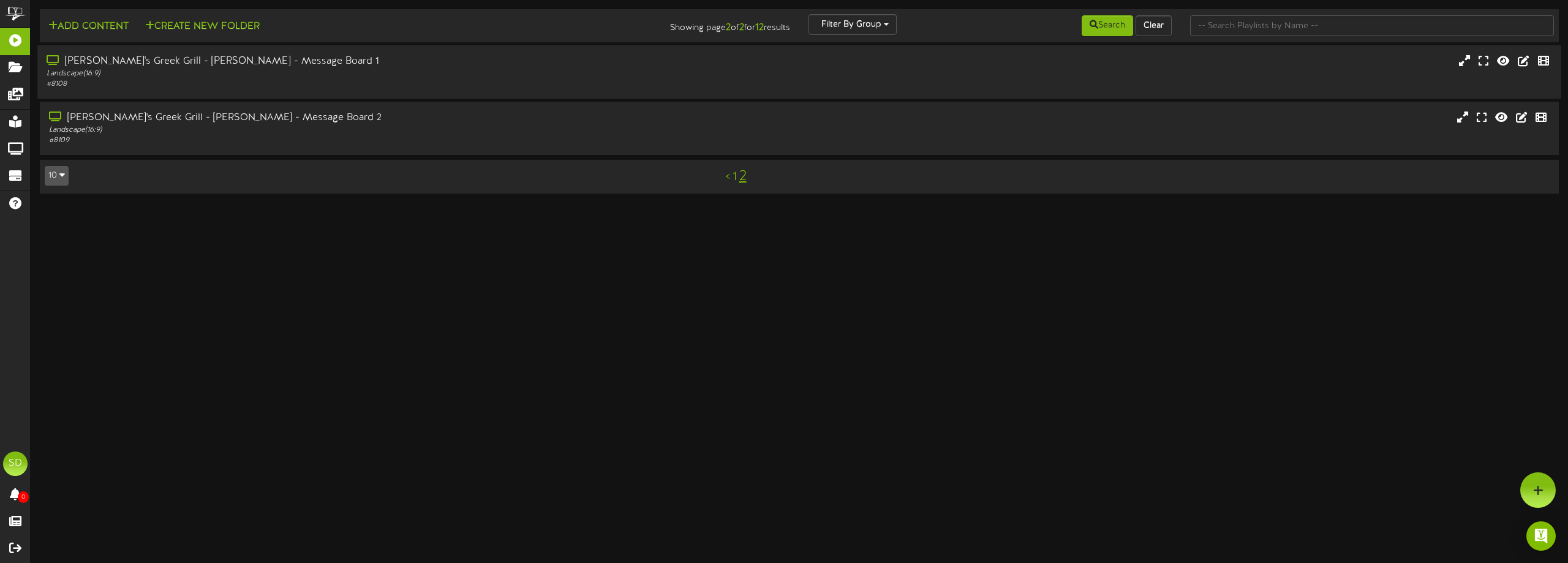
click at [333, 75] on div "Landscape ( 16:9 )" at bounding box center [355, 73] width 616 height 10
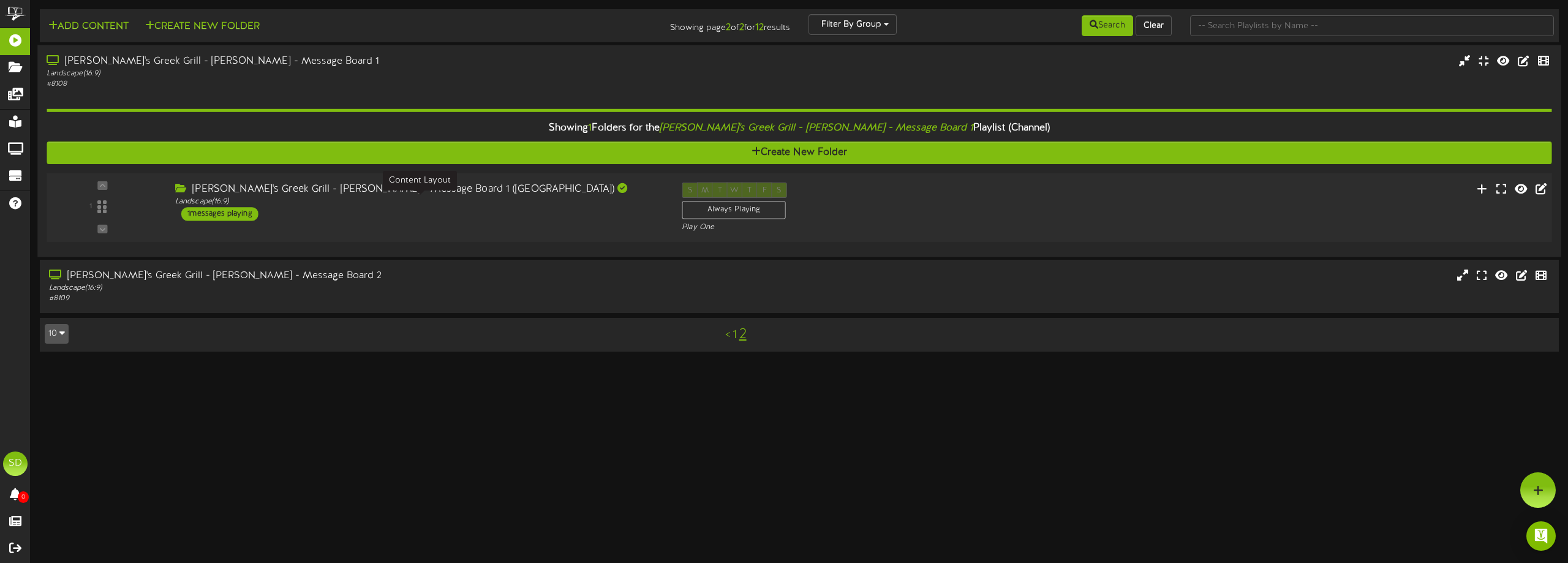
click at [442, 205] on div "Landscape ( 16:9 )" at bounding box center [420, 201] width 489 height 10
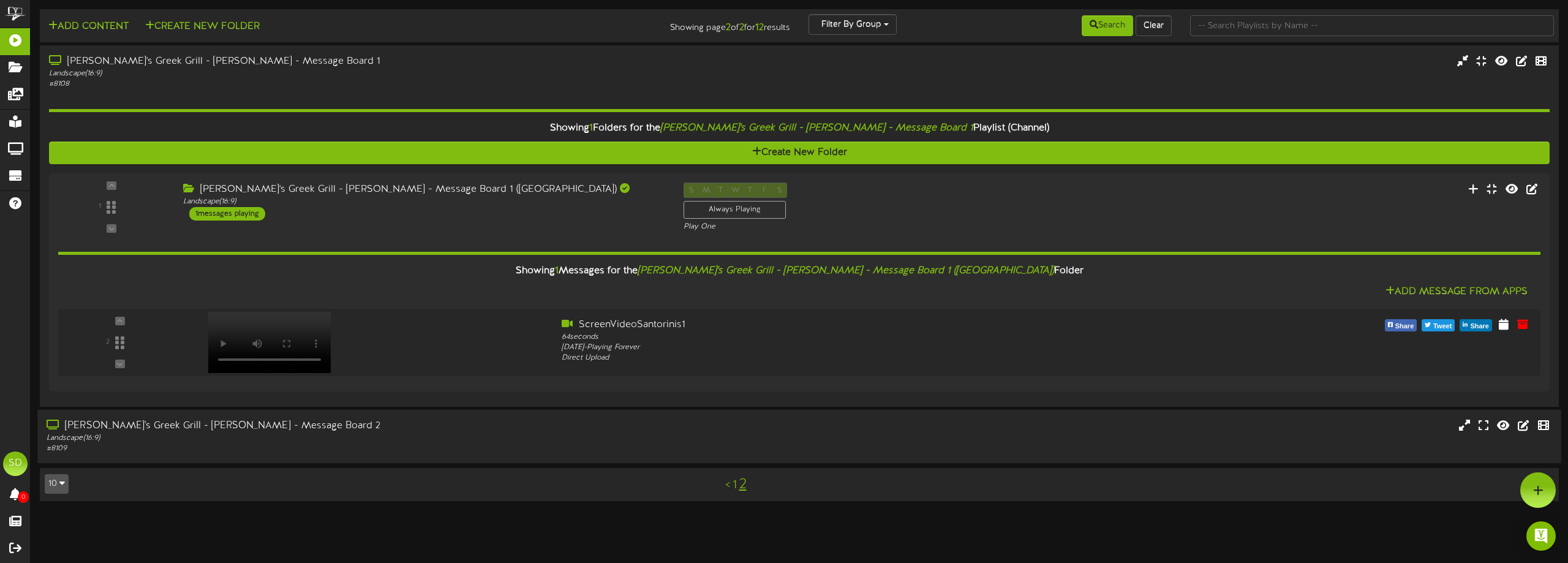
click at [389, 441] on div "Landscape ( 16:9 )" at bounding box center [355, 438] width 616 height 10
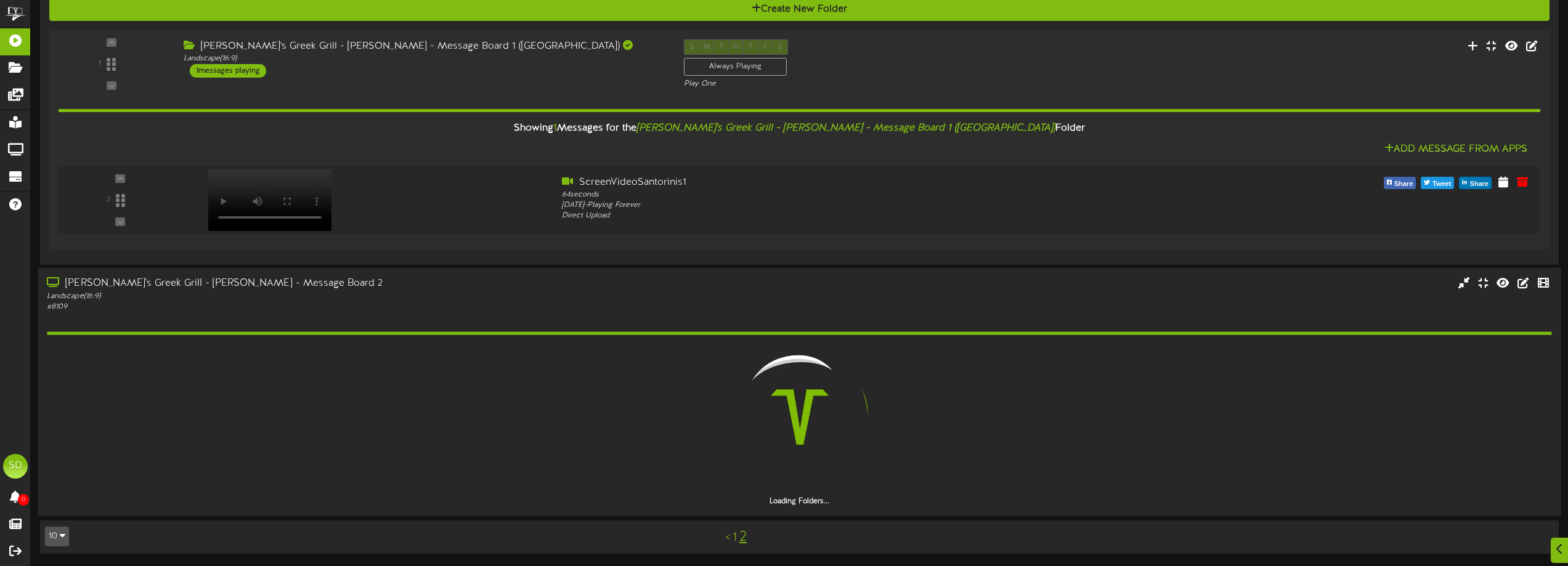
scroll to position [109, 0]
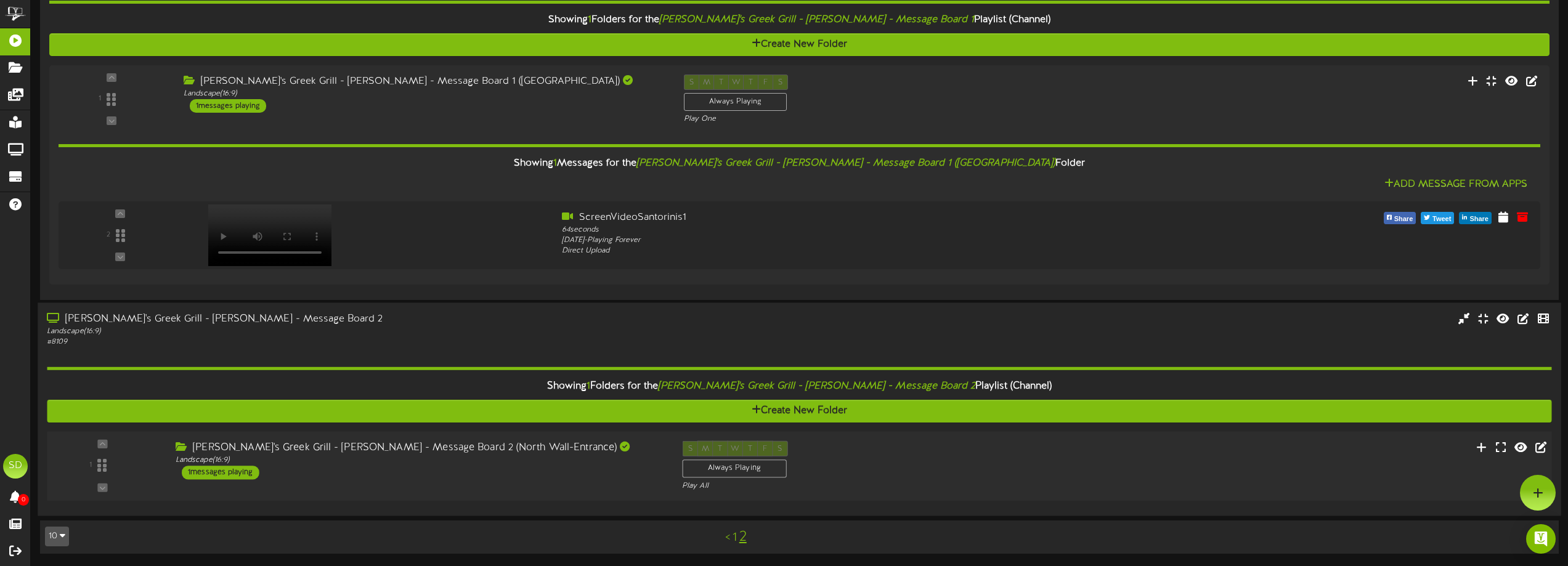
click at [477, 467] on div "[PERSON_NAME]'s Greek Grill - [PERSON_NAME] - Message Board 2 (North Wall-Entra…" at bounding box center [419, 460] width 506 height 39
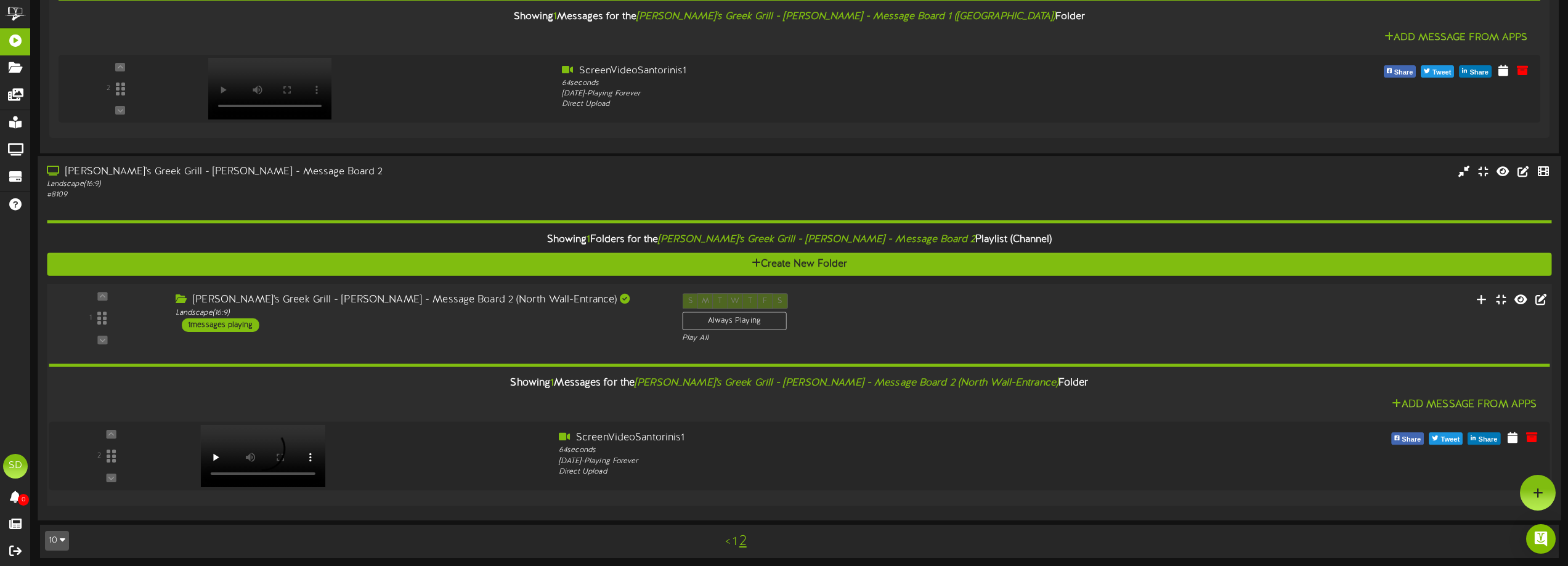
scroll to position [0, 0]
